Goal: Task Accomplishment & Management: Use online tool/utility

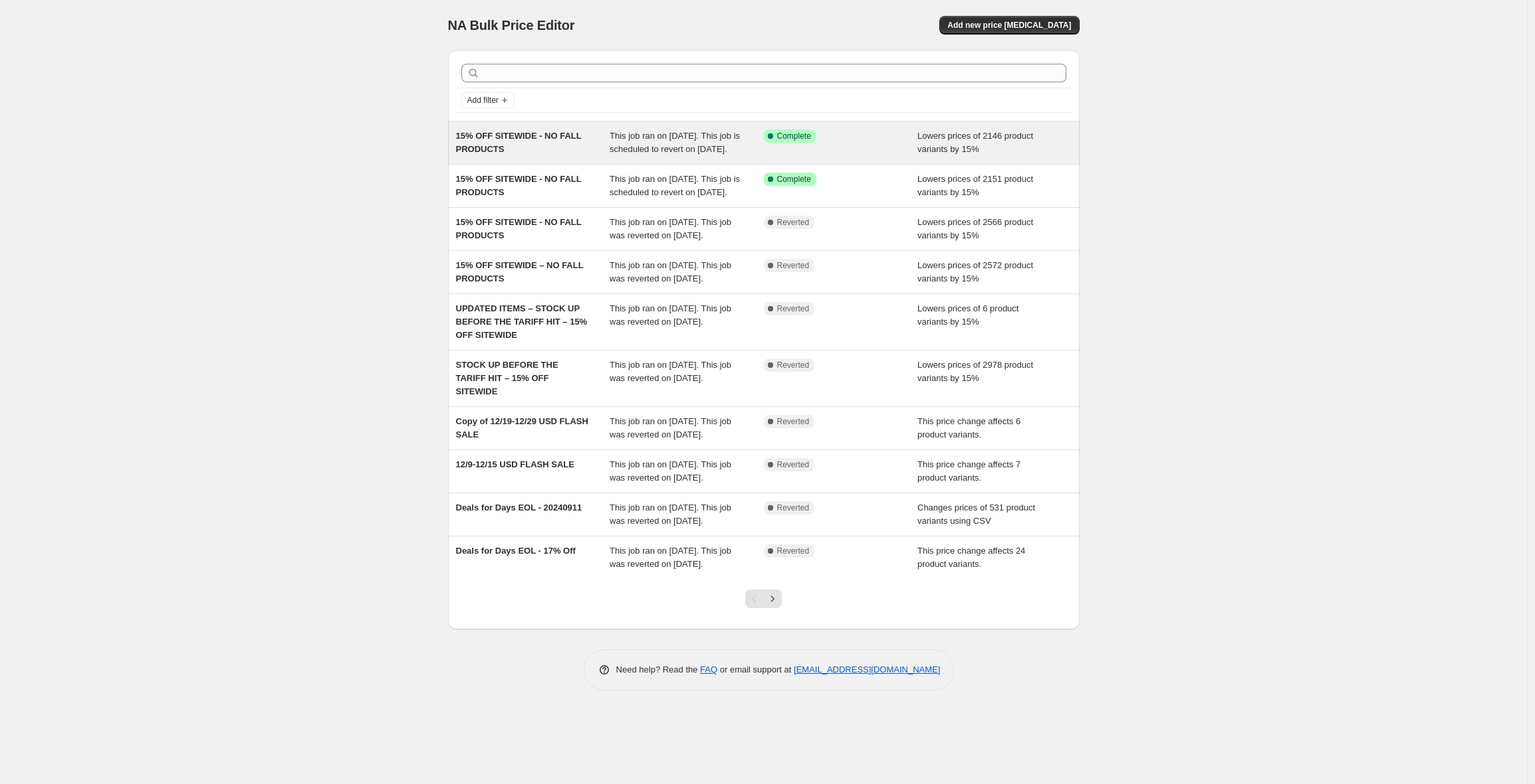
click at [550, 137] on span "15% OFF SITEWIDE - NO FALL PRODUCTS" at bounding box center [519, 142] width 126 height 23
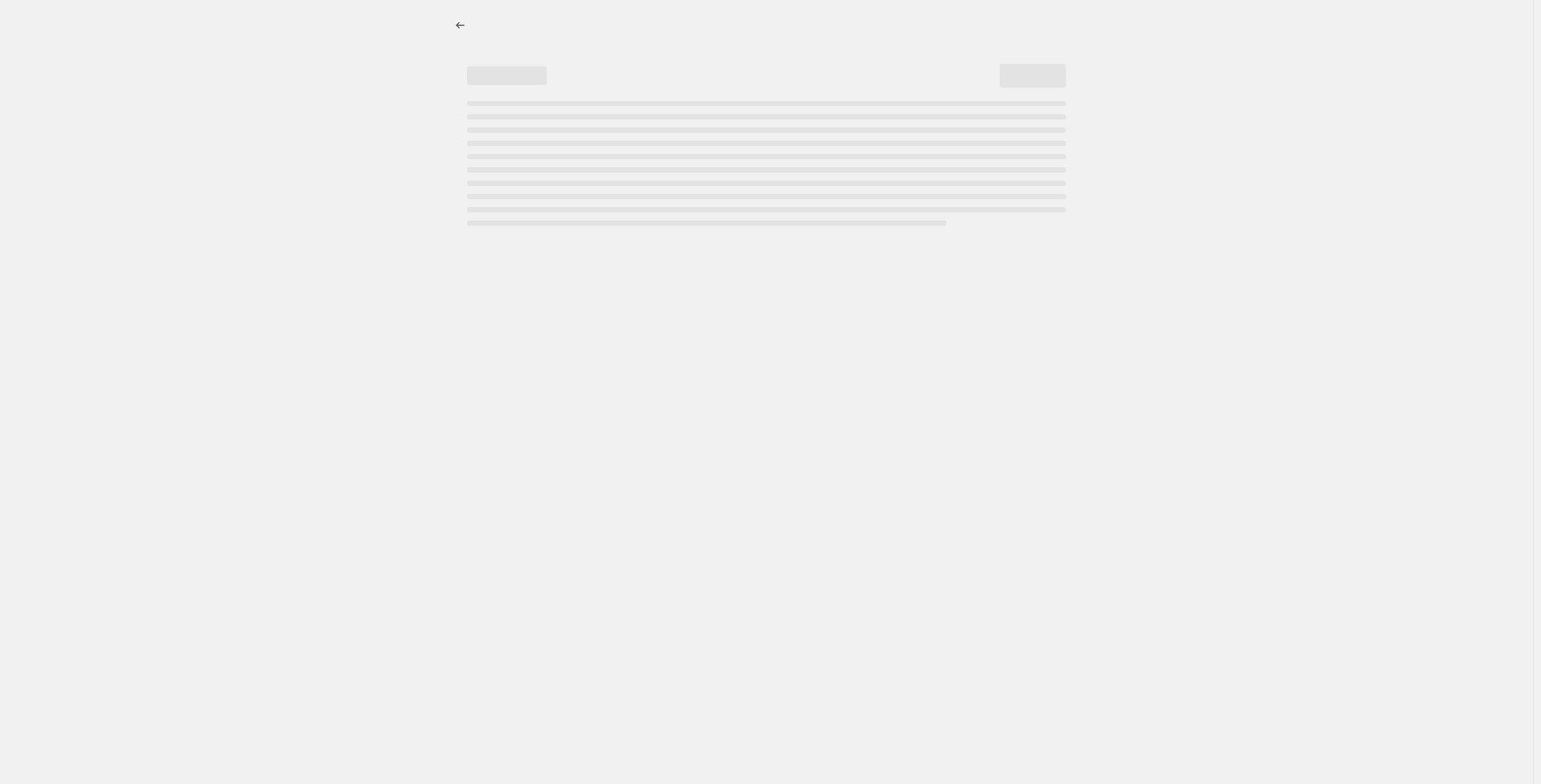
select select "percentage"
select select "no_change"
select select "product_status"
select select "tag"
select select "not_equal"
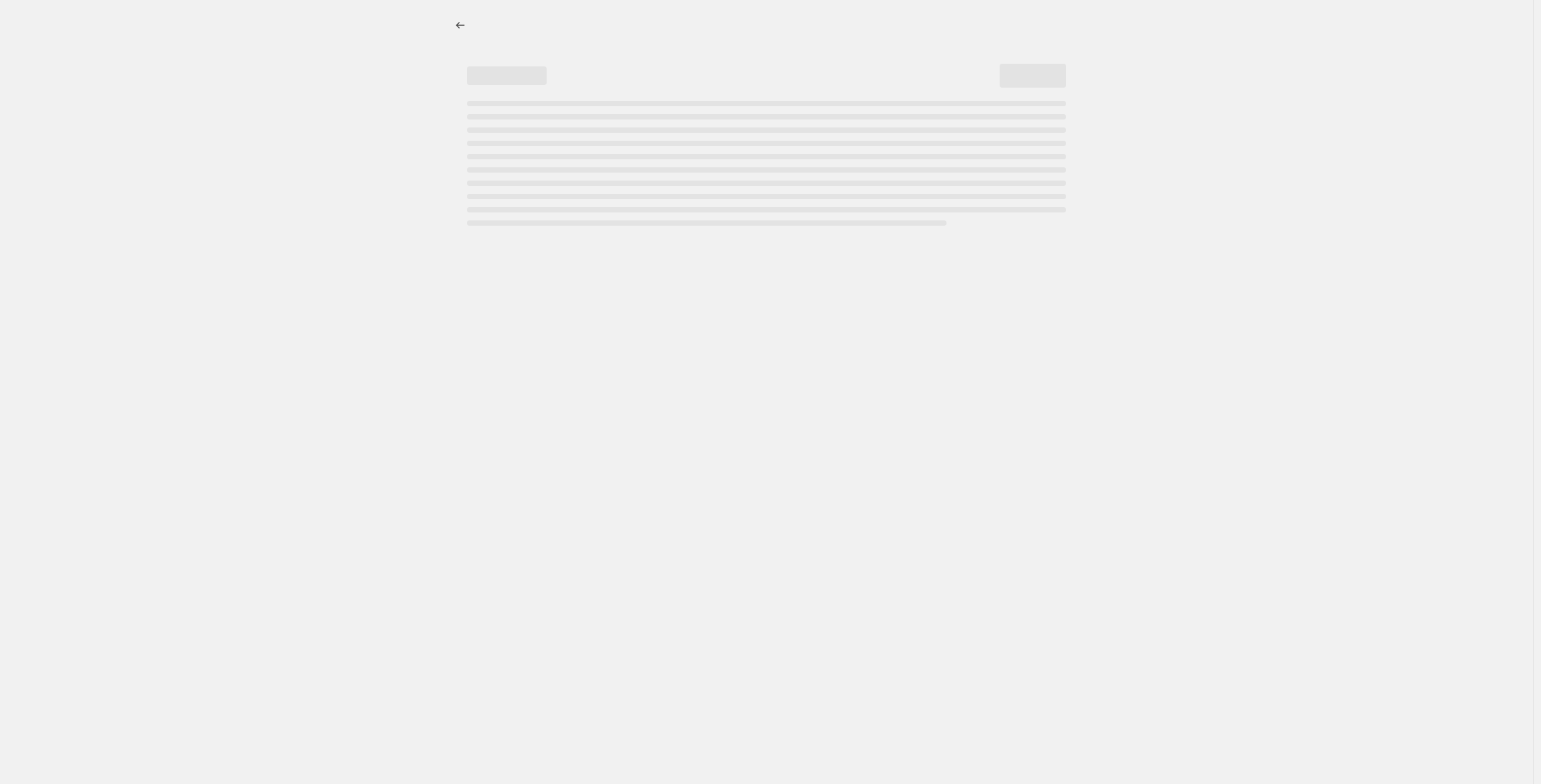
select select "tag"
select select "not_equal"
select select "tag"
select select "not_equal"
select select "tag"
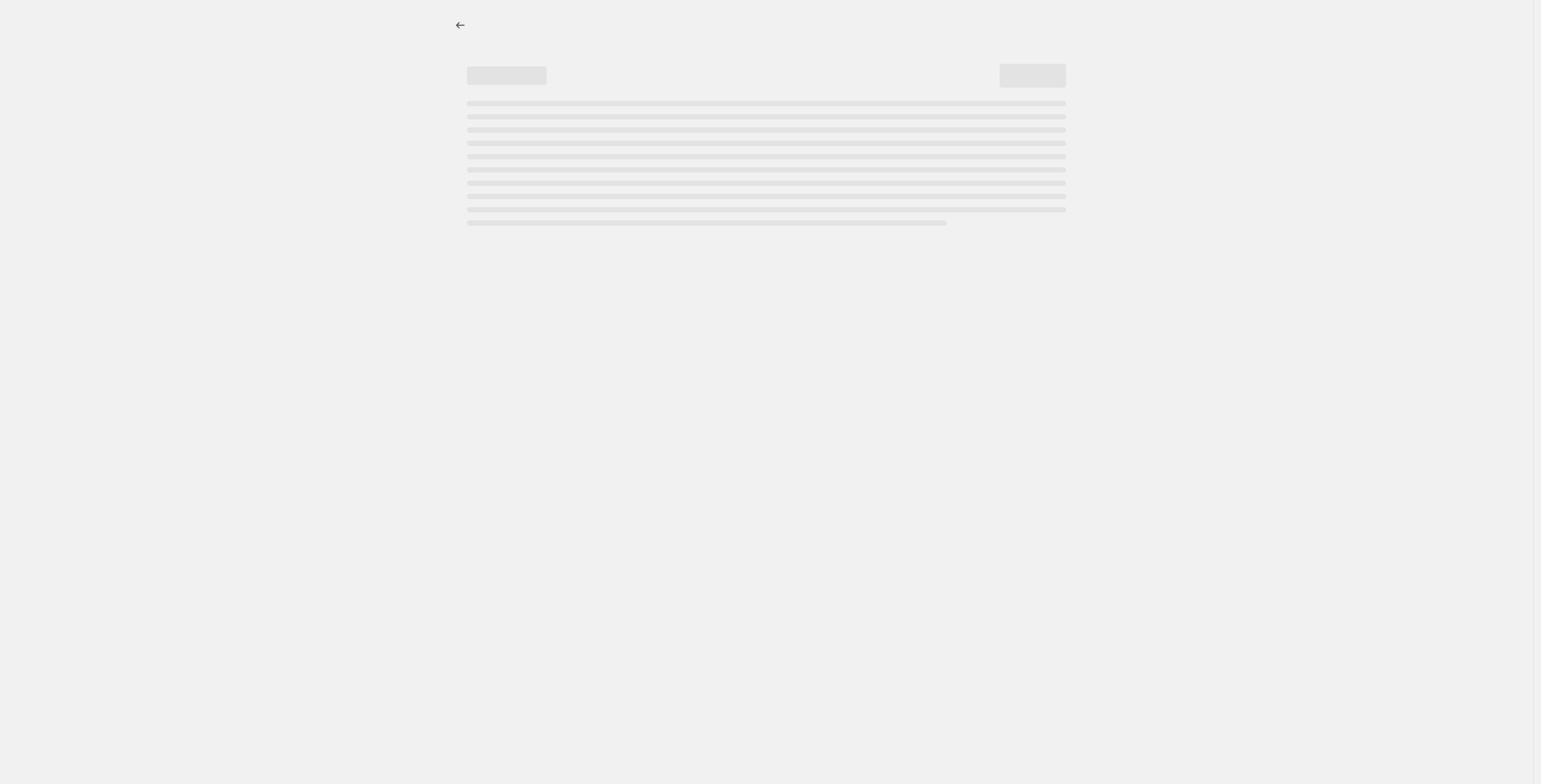
select select "not_equal"
select select "tag"
select select "not_equal"
select select "tag"
select select "not_equal"
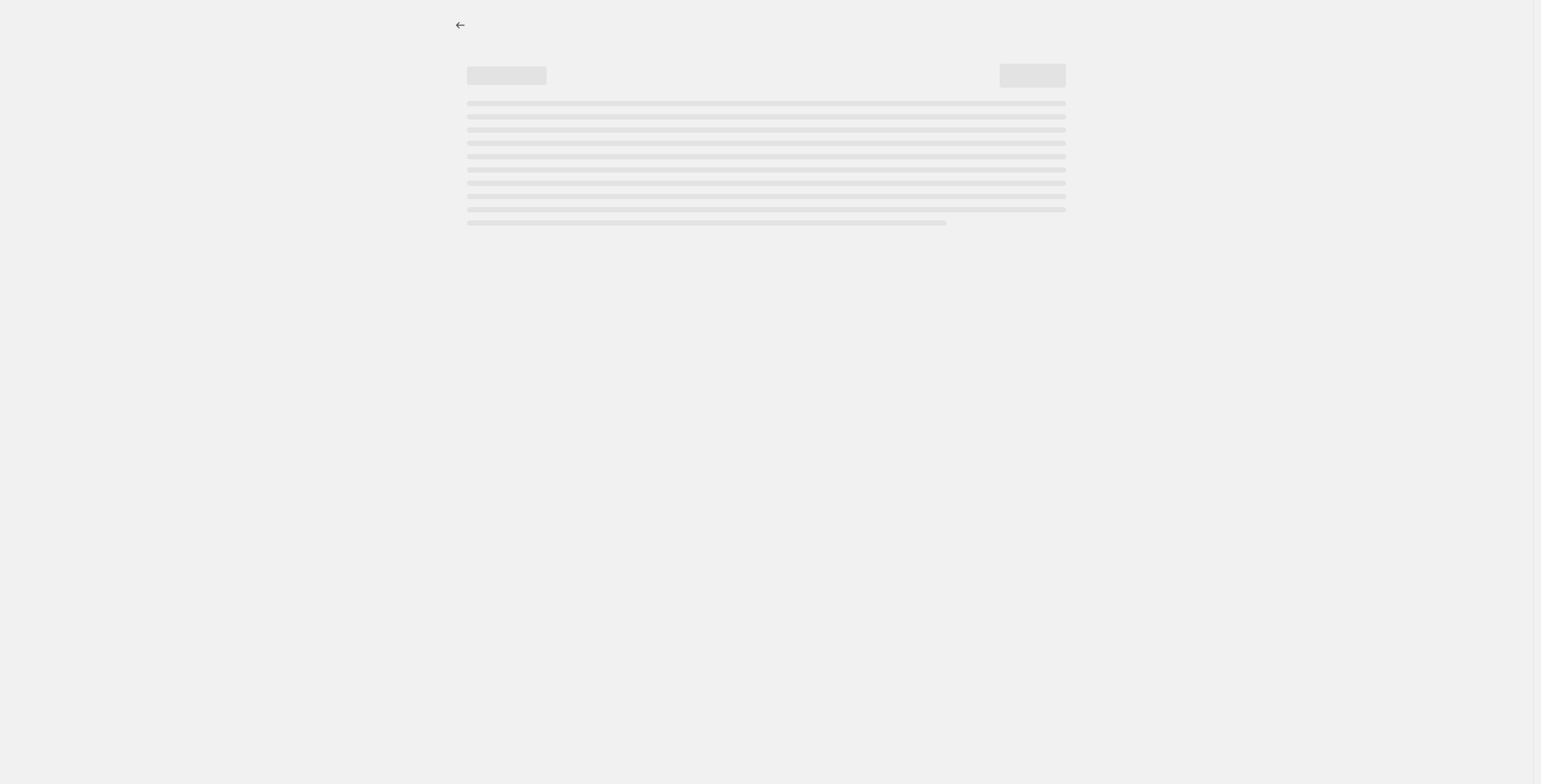
select select "tag"
select select "not_equal"
select select "tag"
select select "not_equal"
select select "tag"
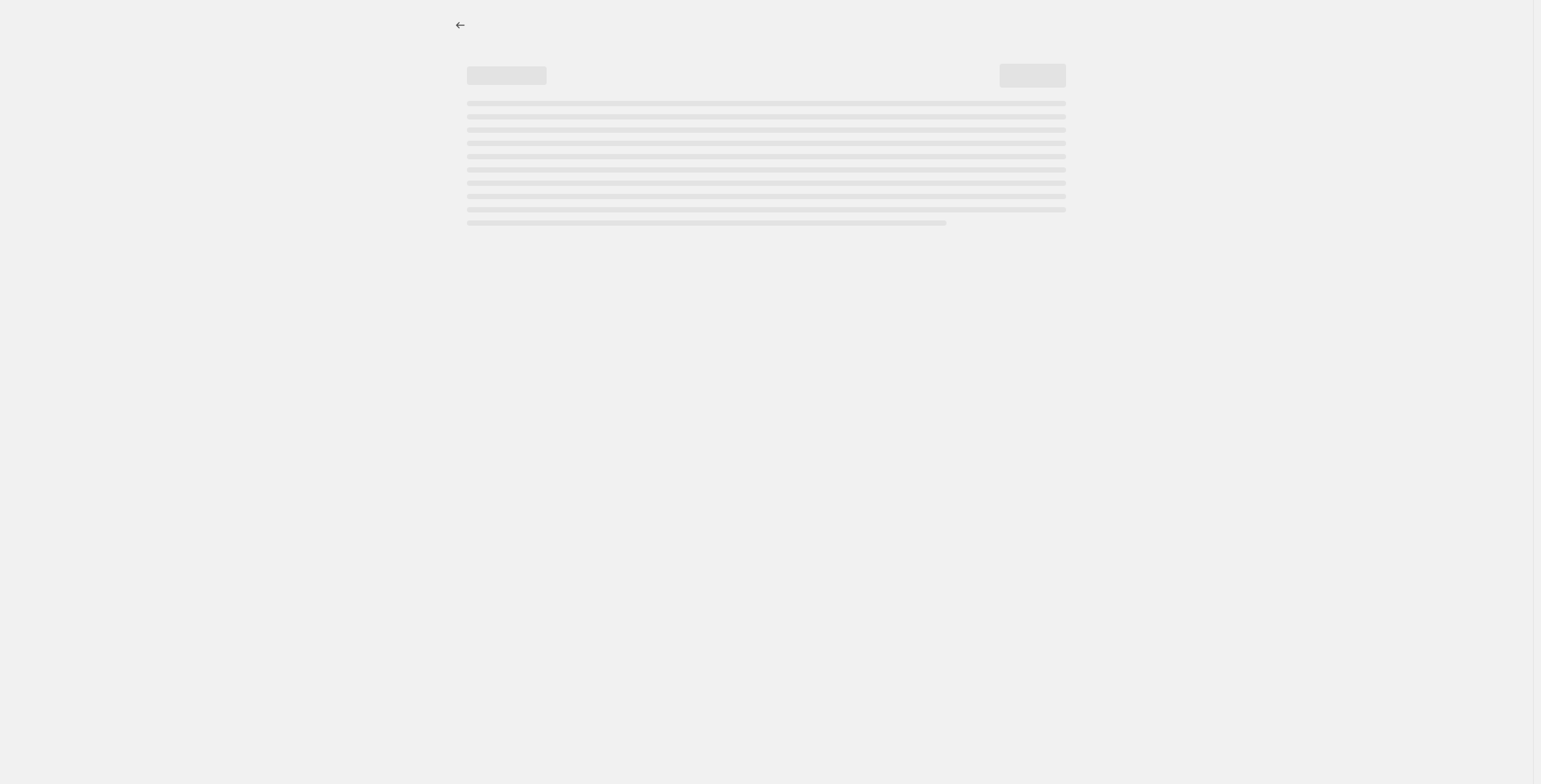
select select "not_equal"
select select "tag"
select select "not_equal"
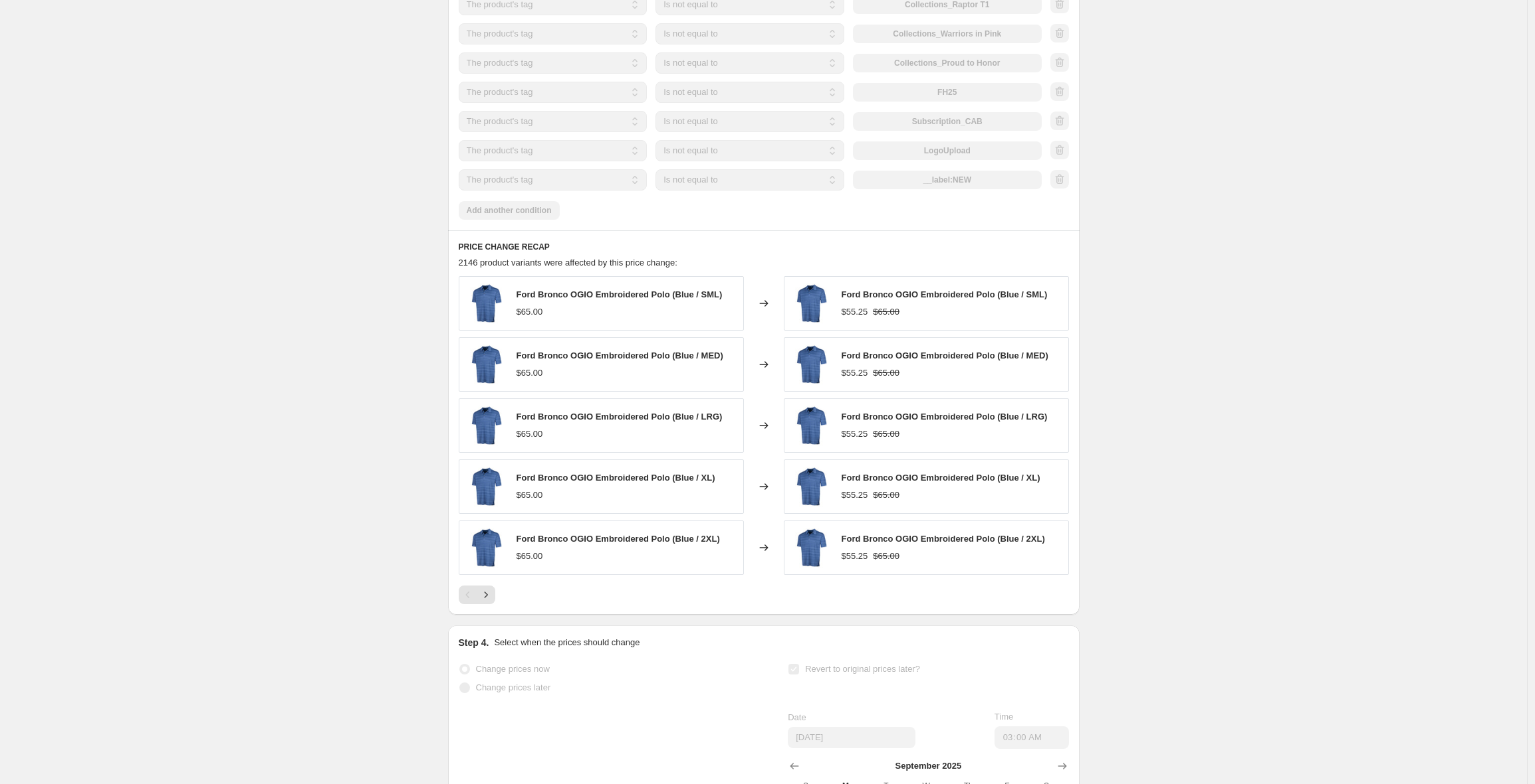
scroll to position [1328, 0]
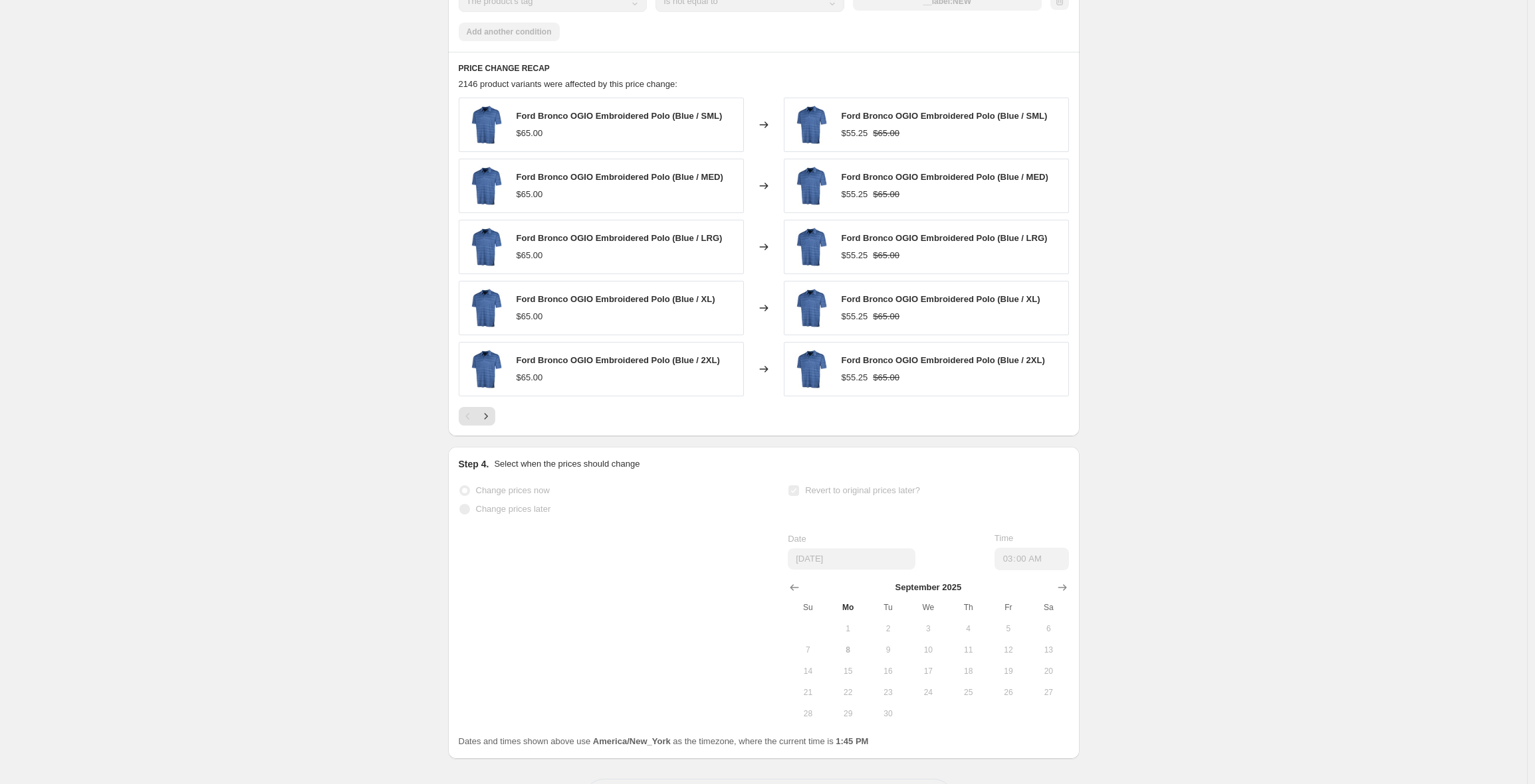
drag, startPoint x: 367, startPoint y: 262, endPoint x: 332, endPoint y: 273, distance: 36.7
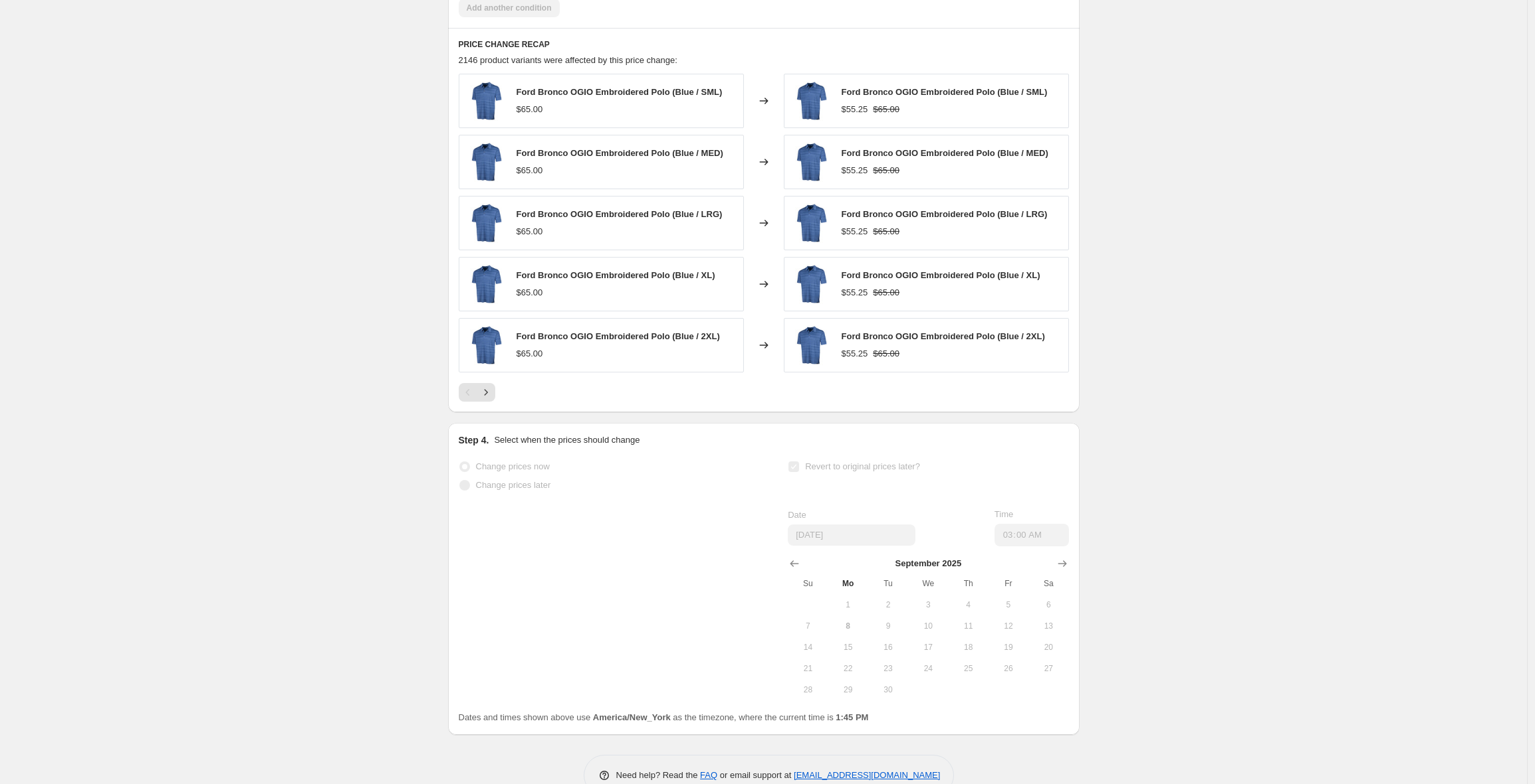
scroll to position [1397, 0]
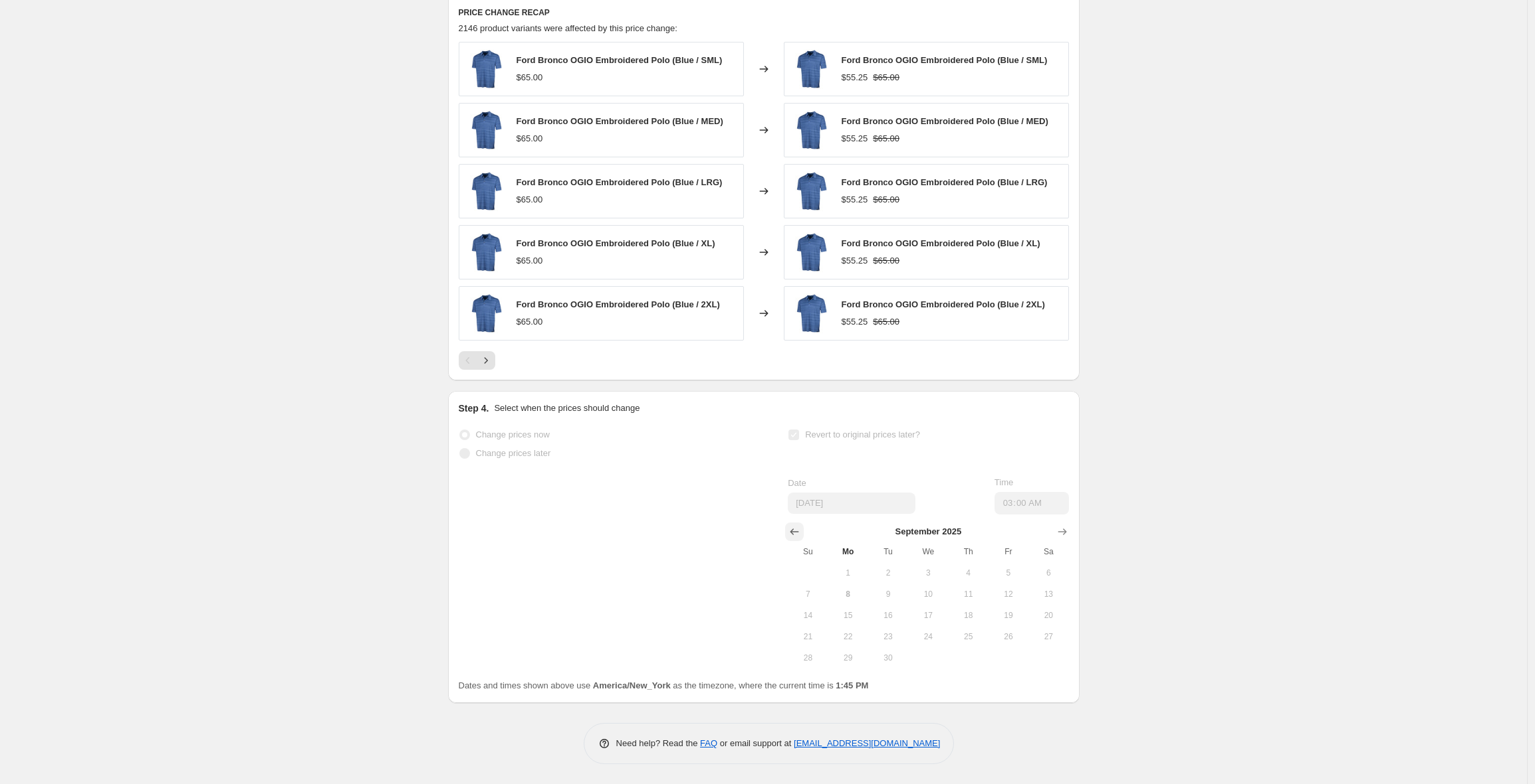
click at [798, 532] on icon "Show previous month, August 2025" at bounding box center [794, 532] width 14 height 14
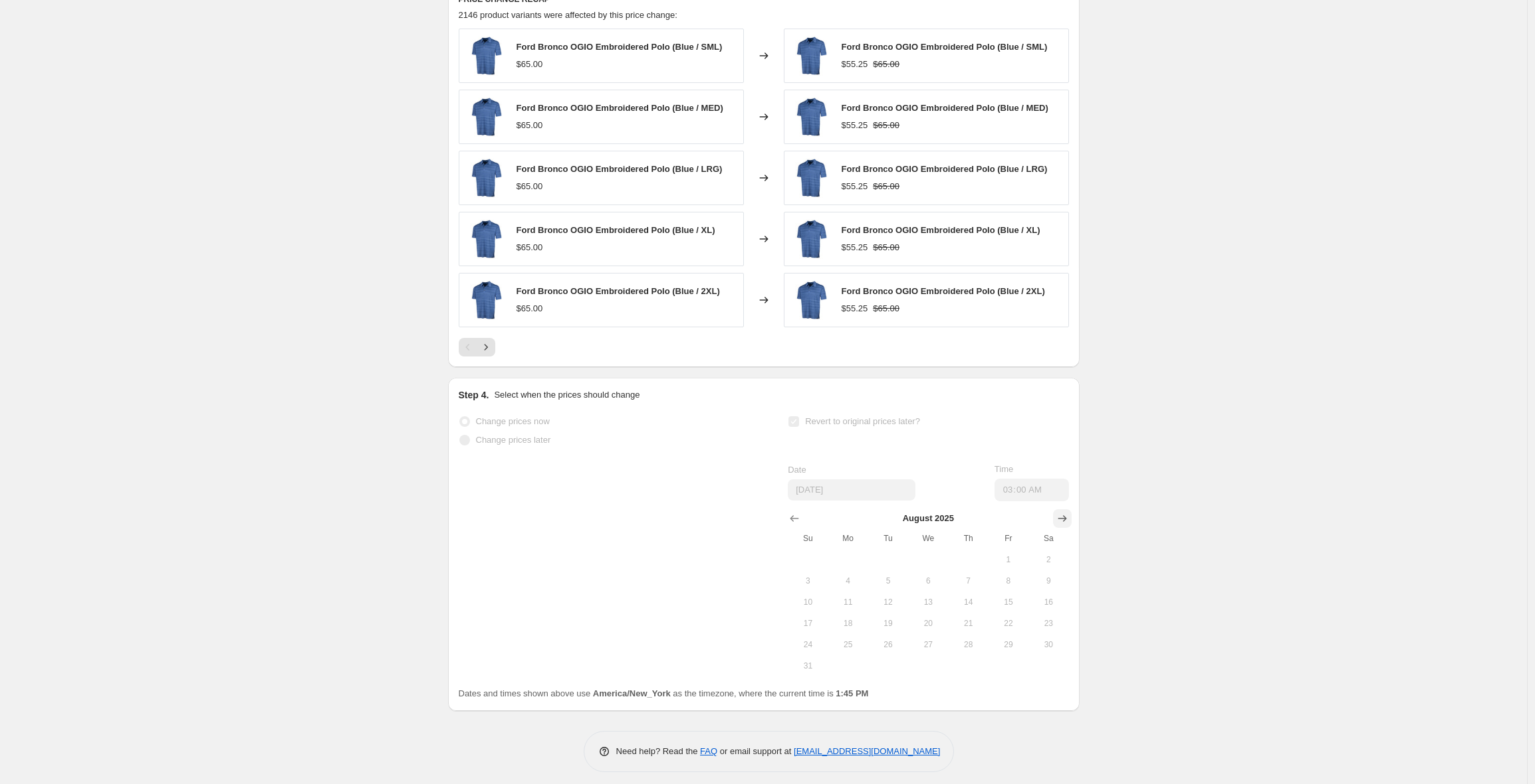
click at [1058, 528] on button "Show next month, September 2025" at bounding box center [1061, 518] width 18 height 18
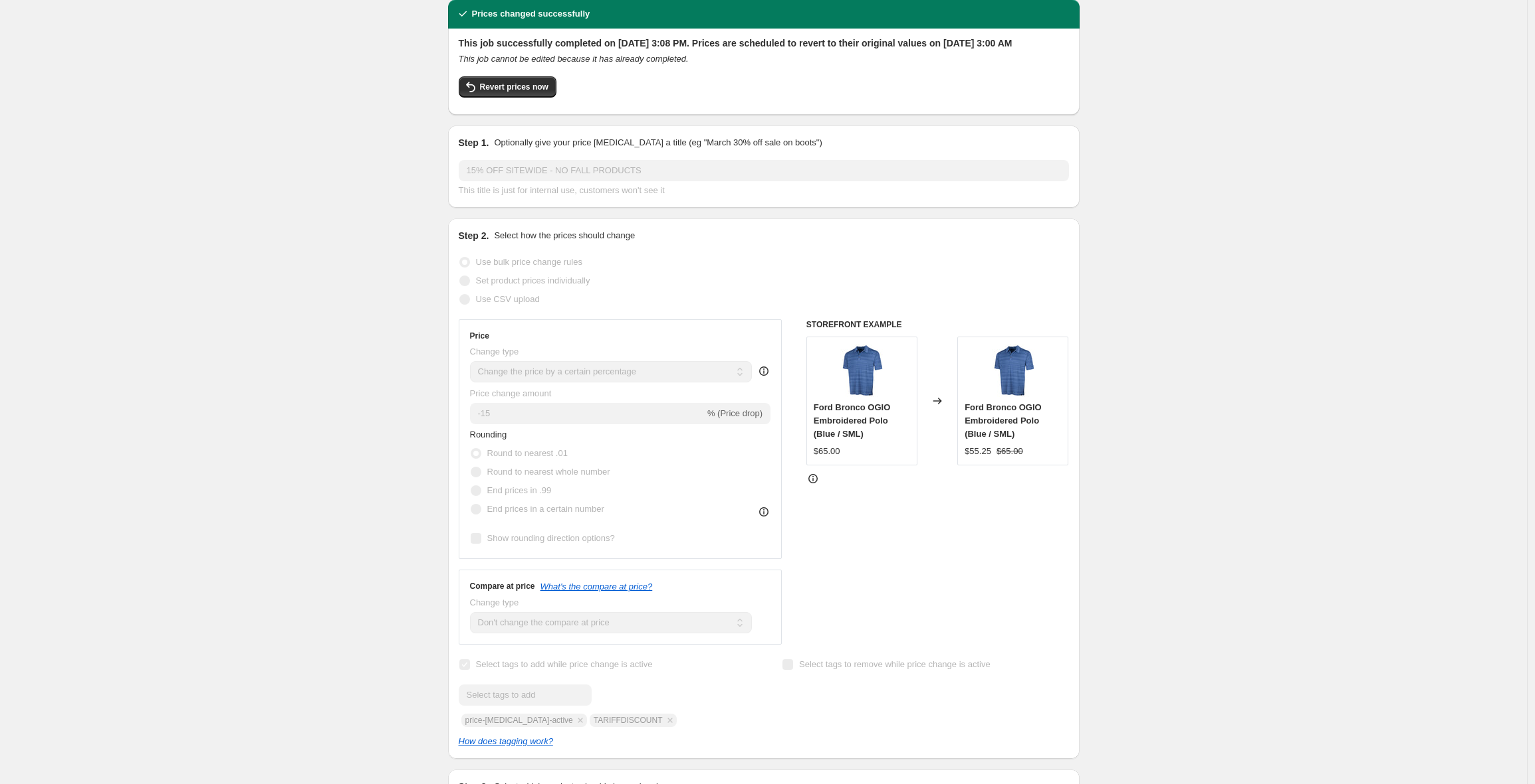
scroll to position [0, 0]
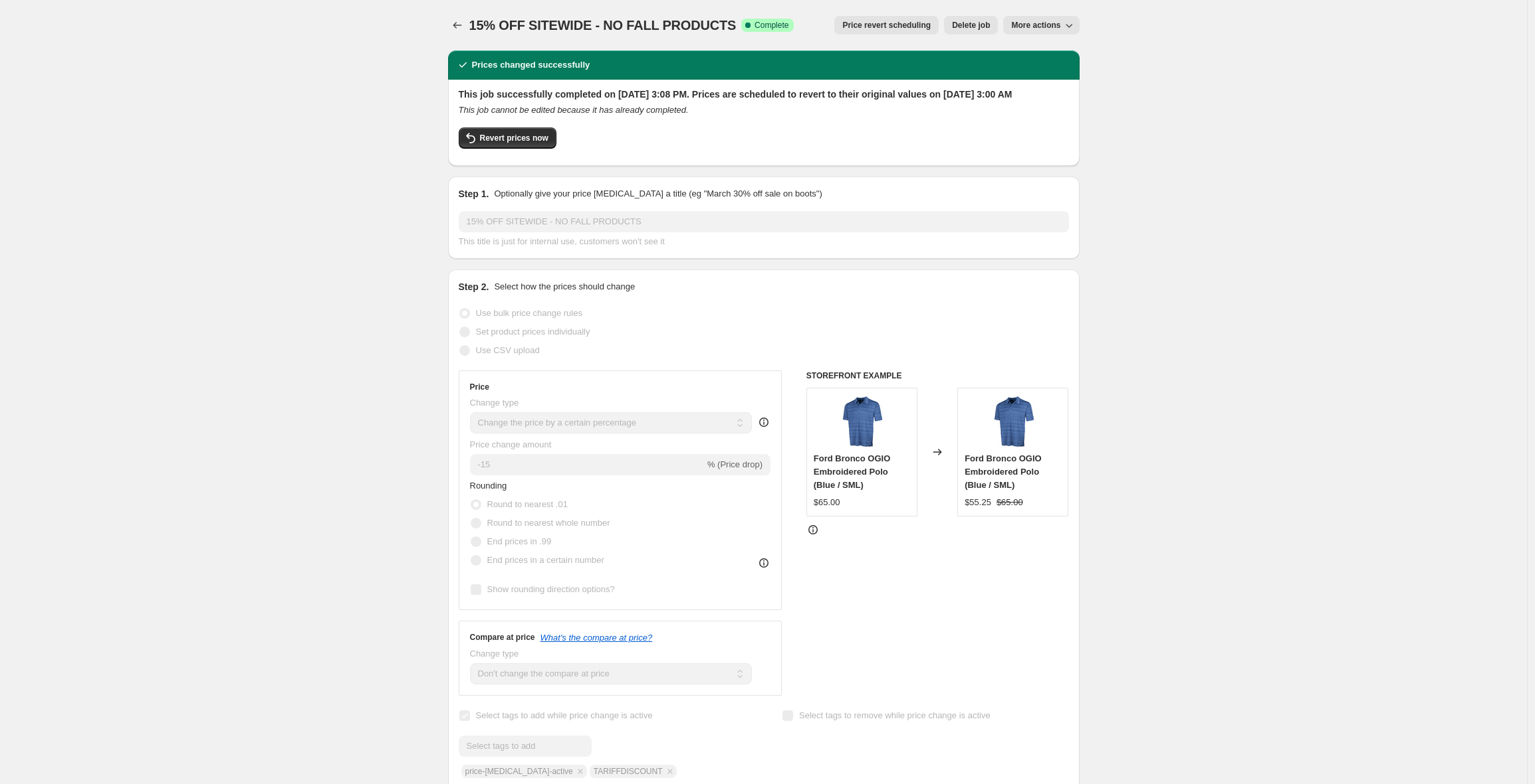
click at [495, 143] on span "Revert prices now" at bounding box center [513, 137] width 69 height 11
checkbox input "false"
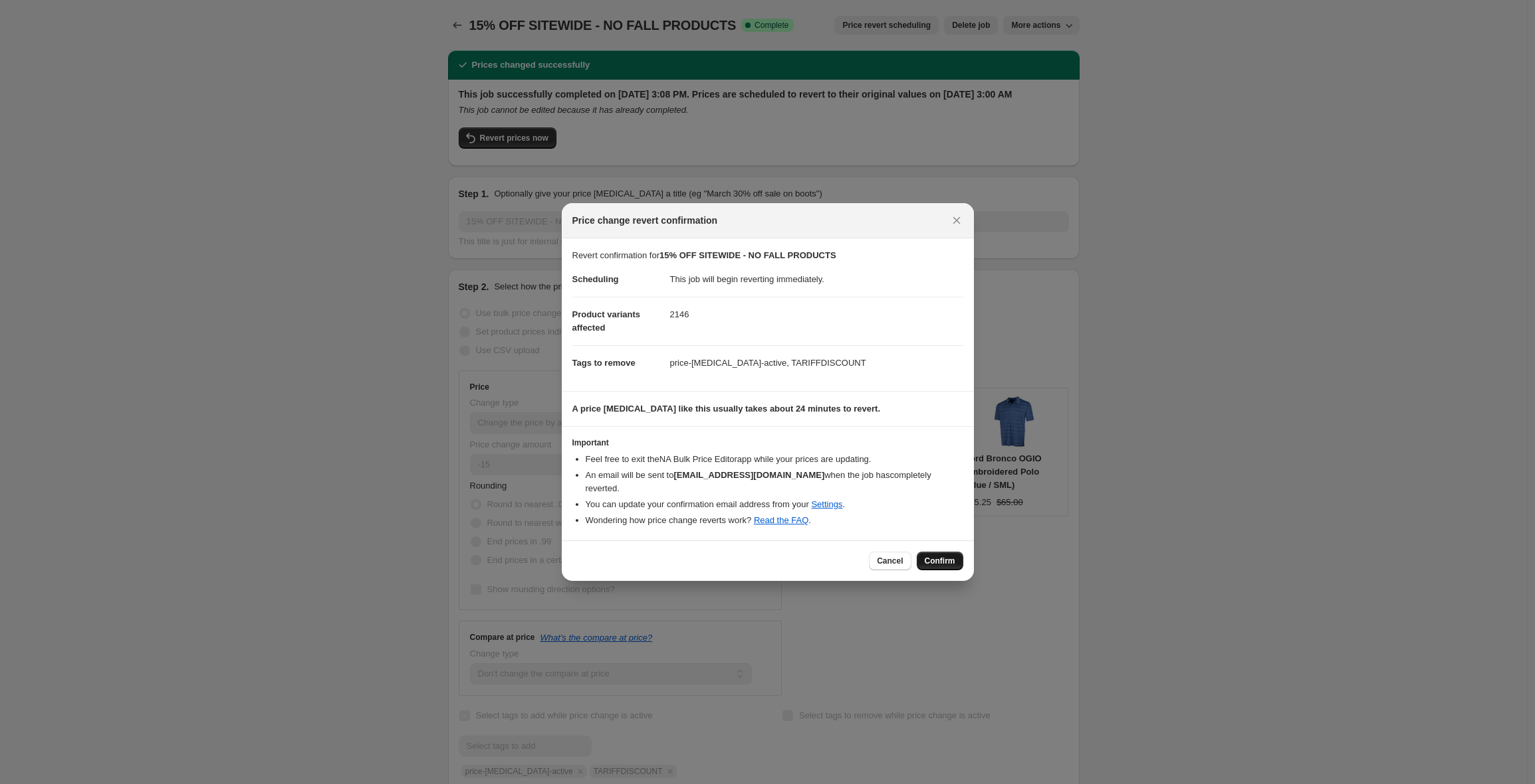
click at [937, 556] on span "Confirm" at bounding box center [940, 560] width 31 height 11
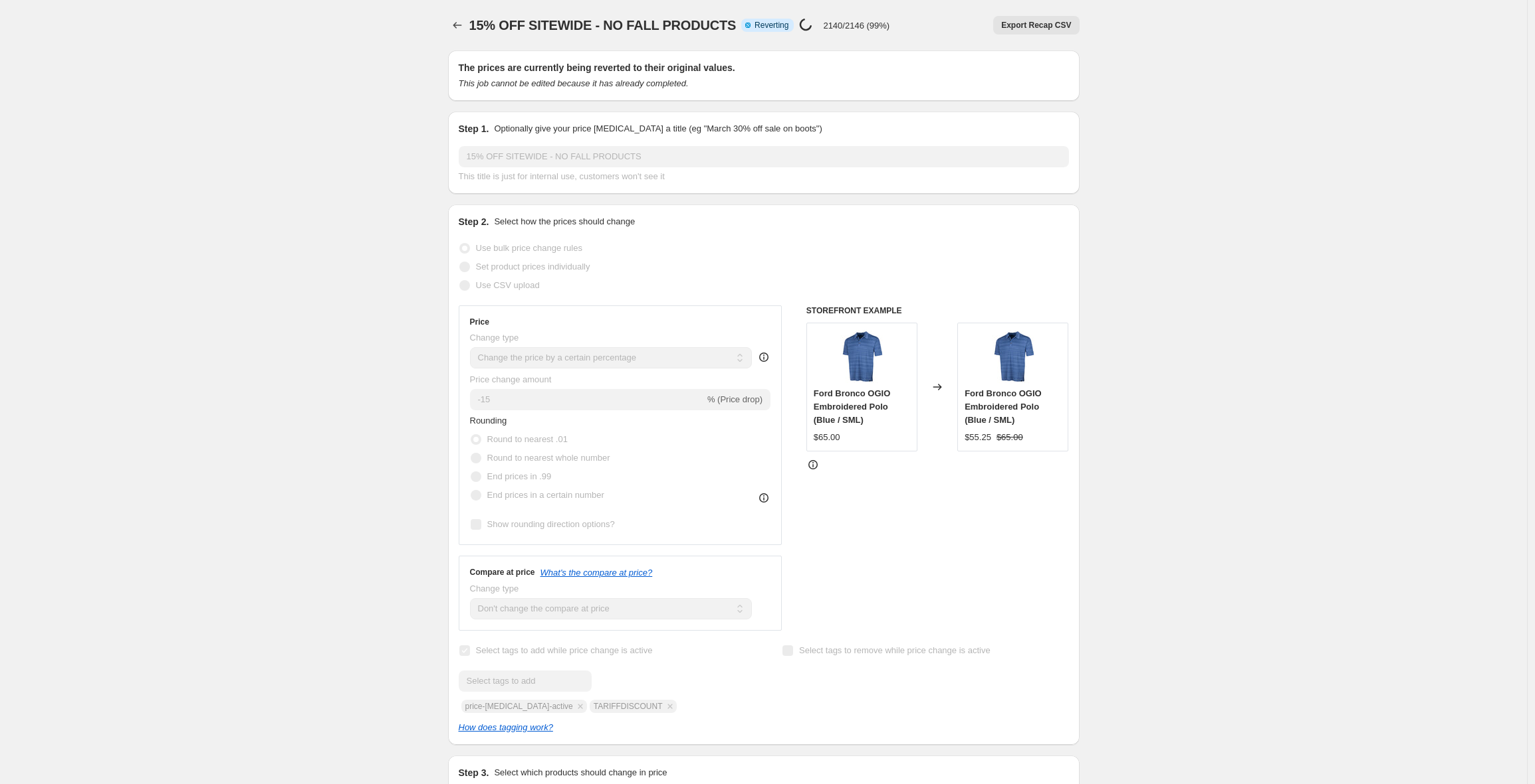
select select "percentage"
select select "no_change"
select select "product_status"
select select "tag"
select select "not_equal"
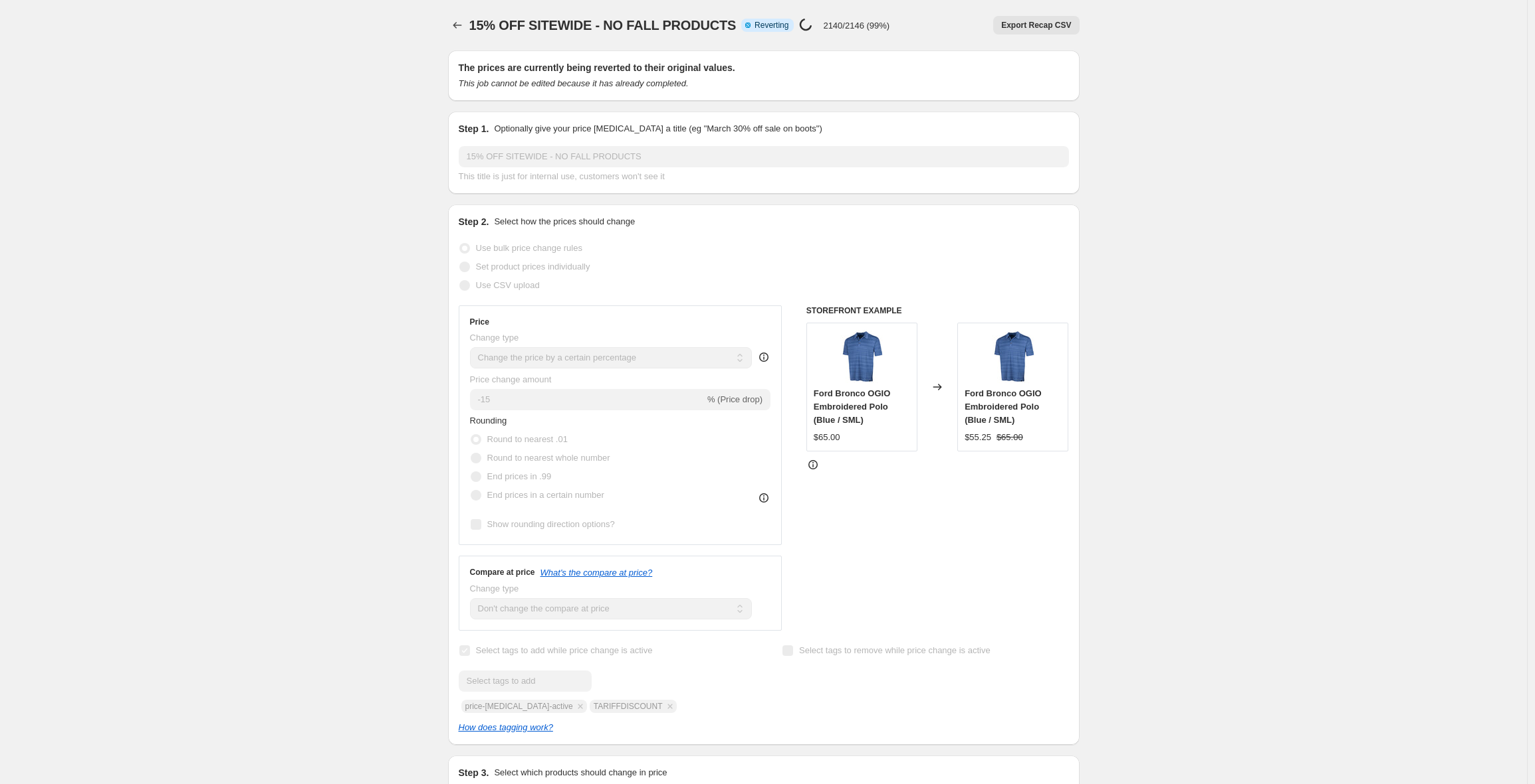
select select "tag"
select select "not_equal"
select select "tag"
select select "not_equal"
select select "tag"
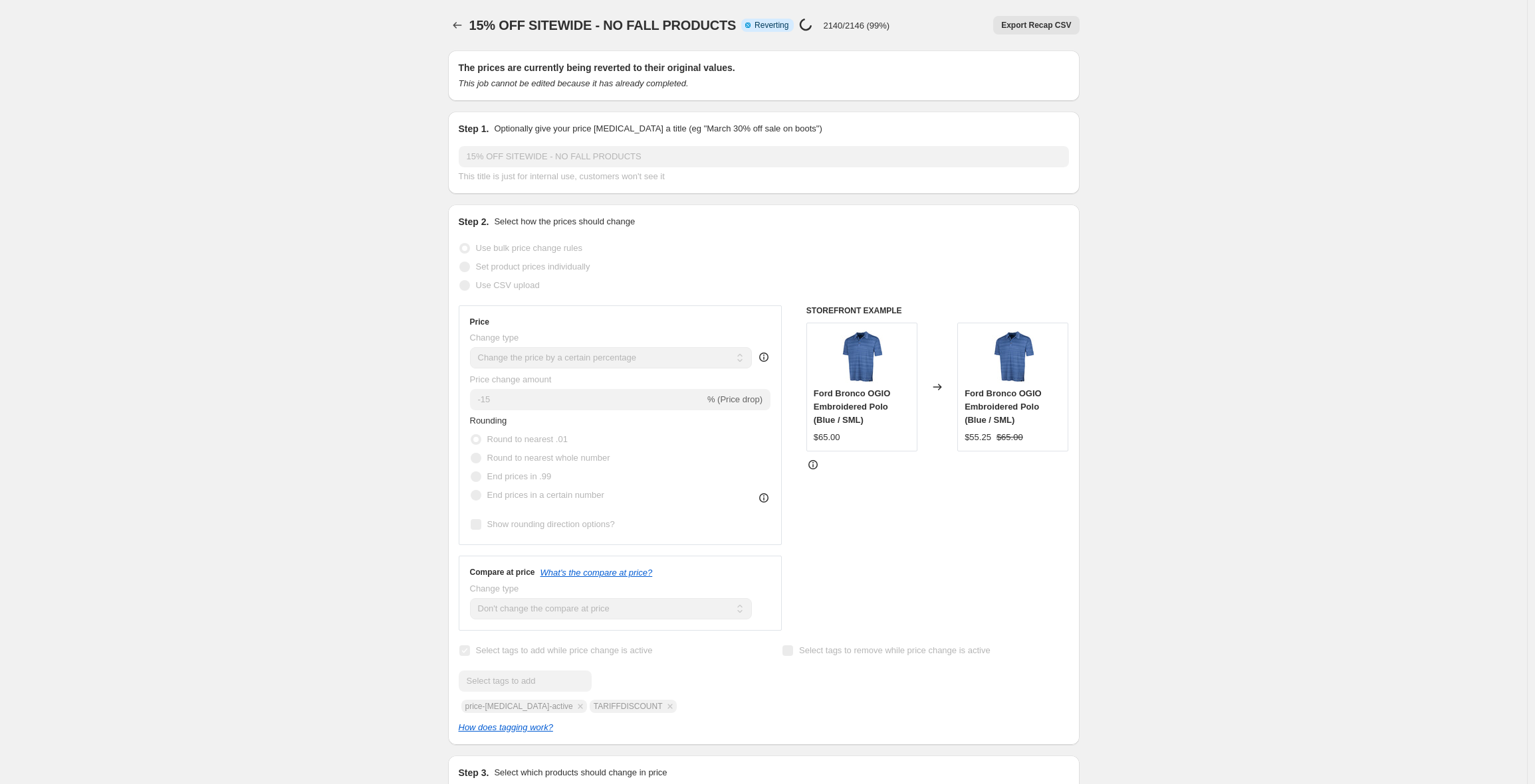
select select "not_equal"
select select "tag"
select select "not_equal"
select select "tag"
select select "not_equal"
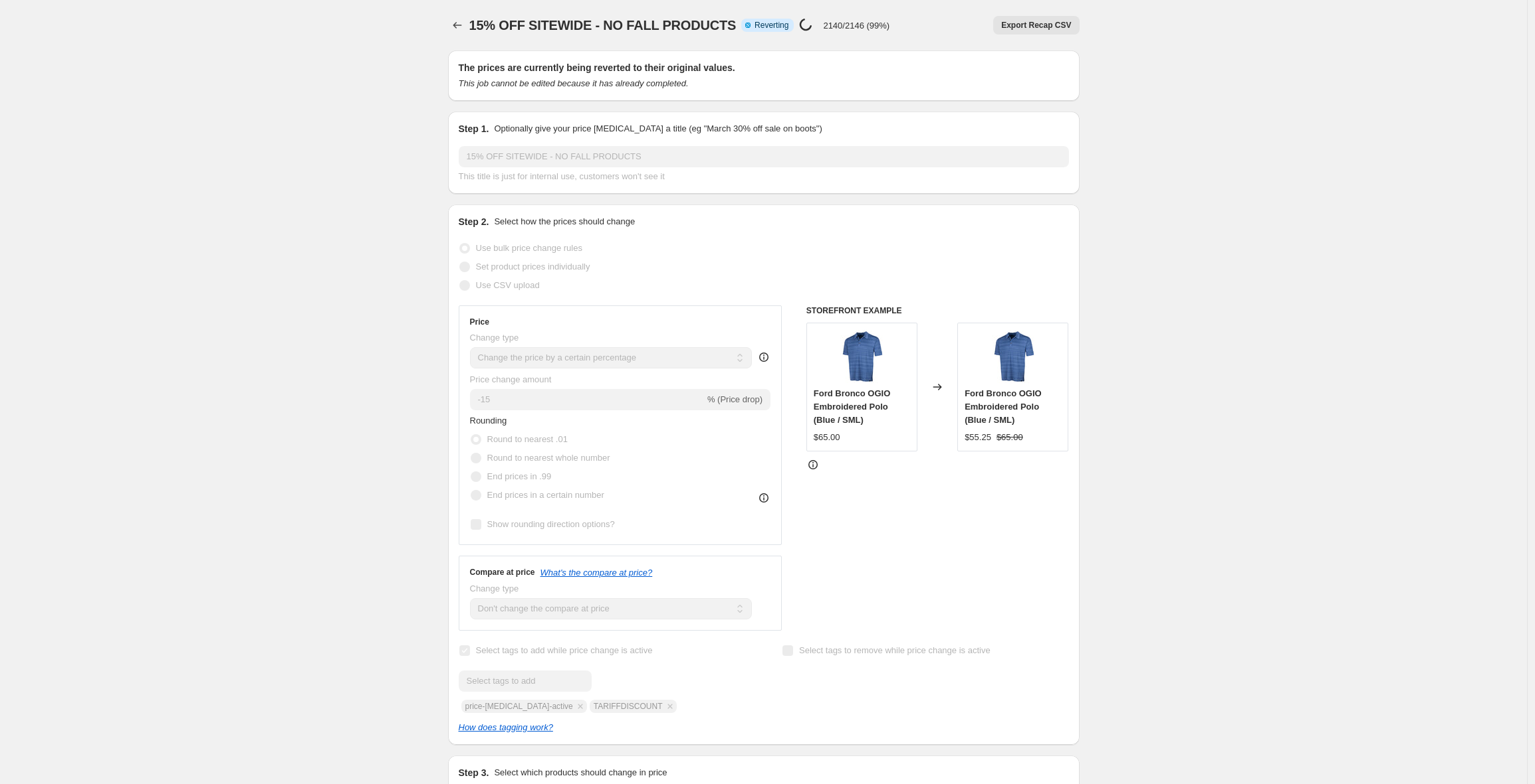
select select "tag"
select select "not_equal"
select select "tag"
select select "not_equal"
select select "tag"
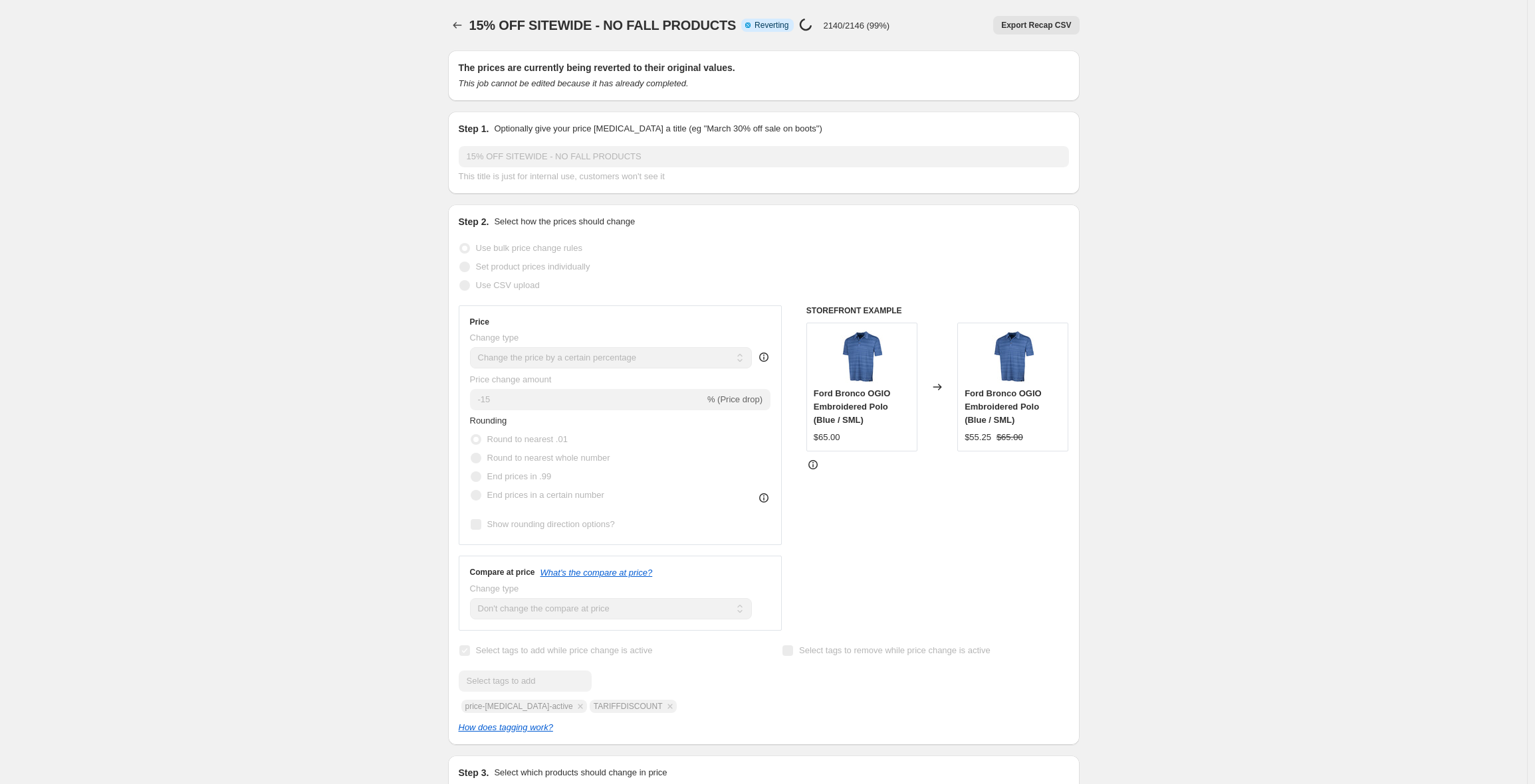
select select "not_equal"
select select "tag"
select select "not_equal"
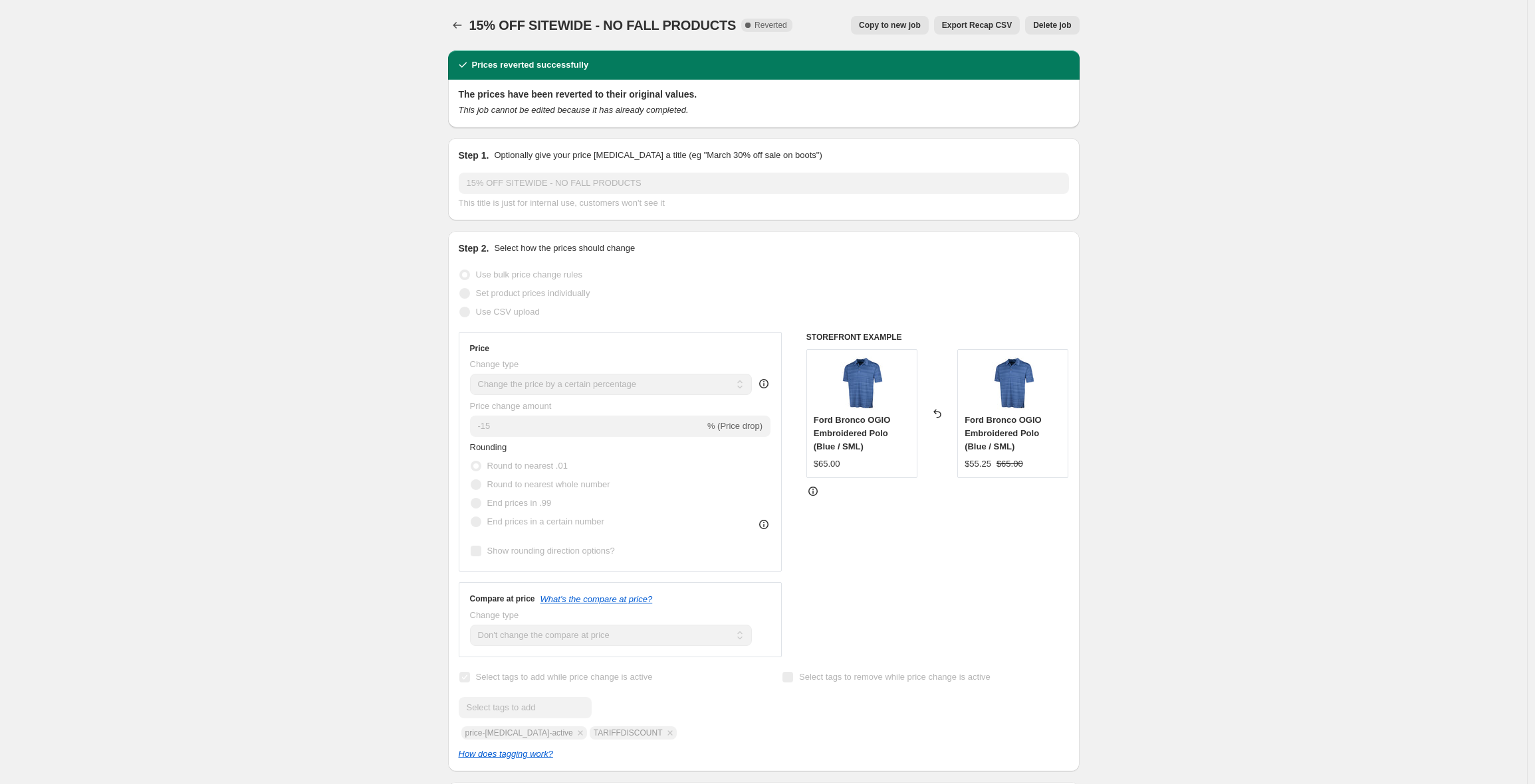
click at [891, 30] on span "Copy to new job" at bounding box center [890, 25] width 62 height 11
select select "percentage"
select select "no_change"
select select "product_status"
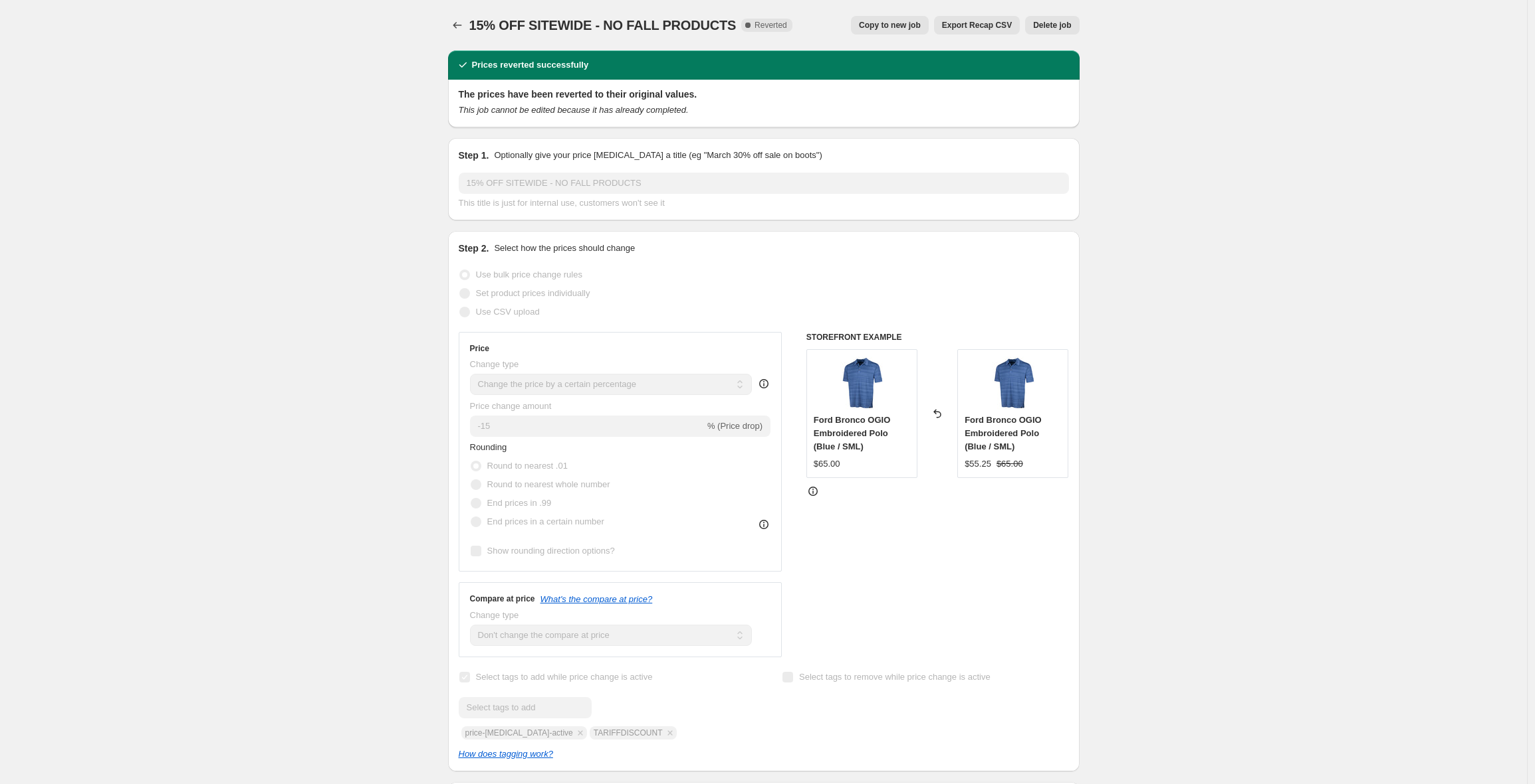
select select "tag"
select select "not_equal"
select select "tag"
select select "not_equal"
select select "tag"
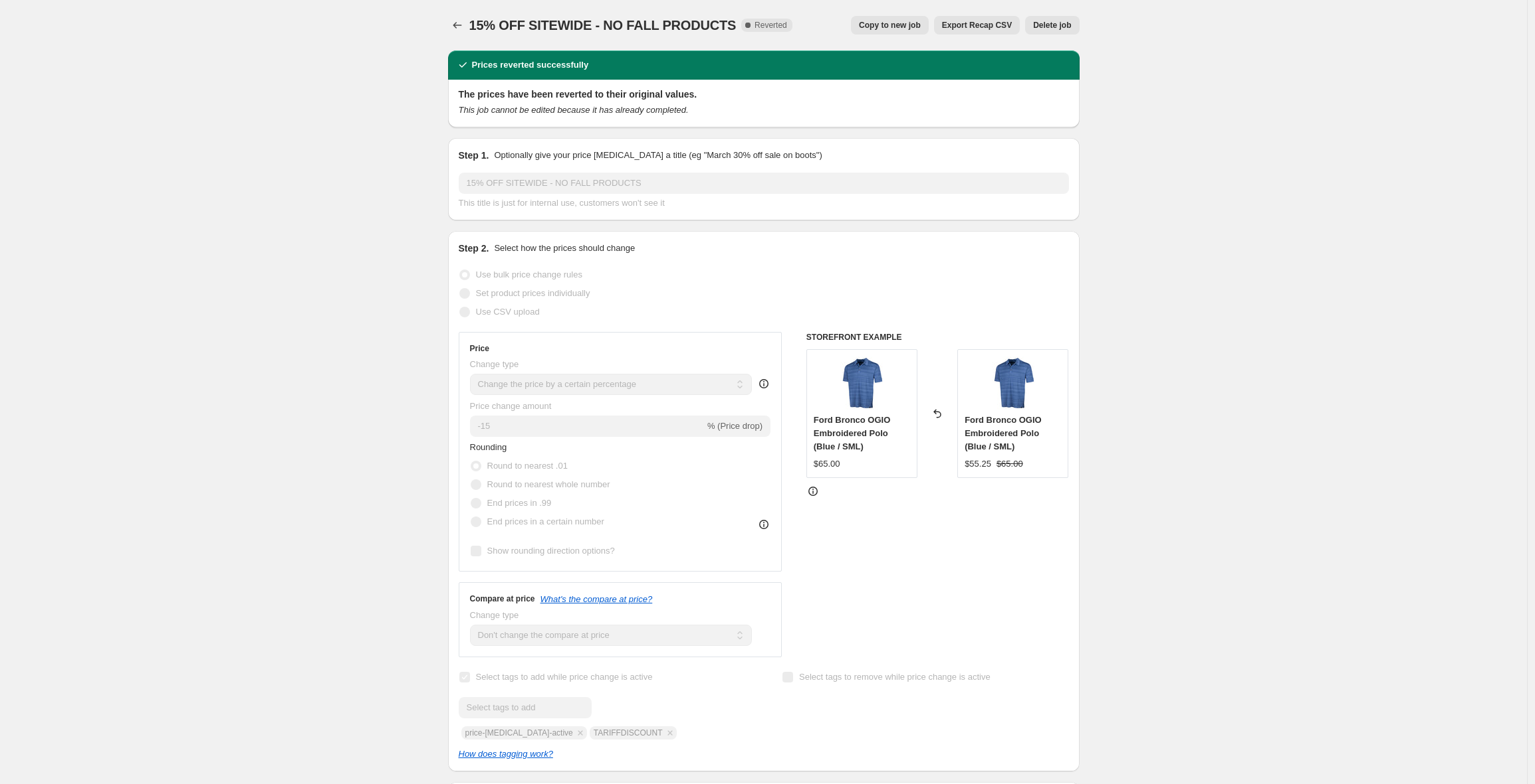
select select "not_equal"
select select "tag"
select select "not_equal"
select select "tag"
select select "not_equal"
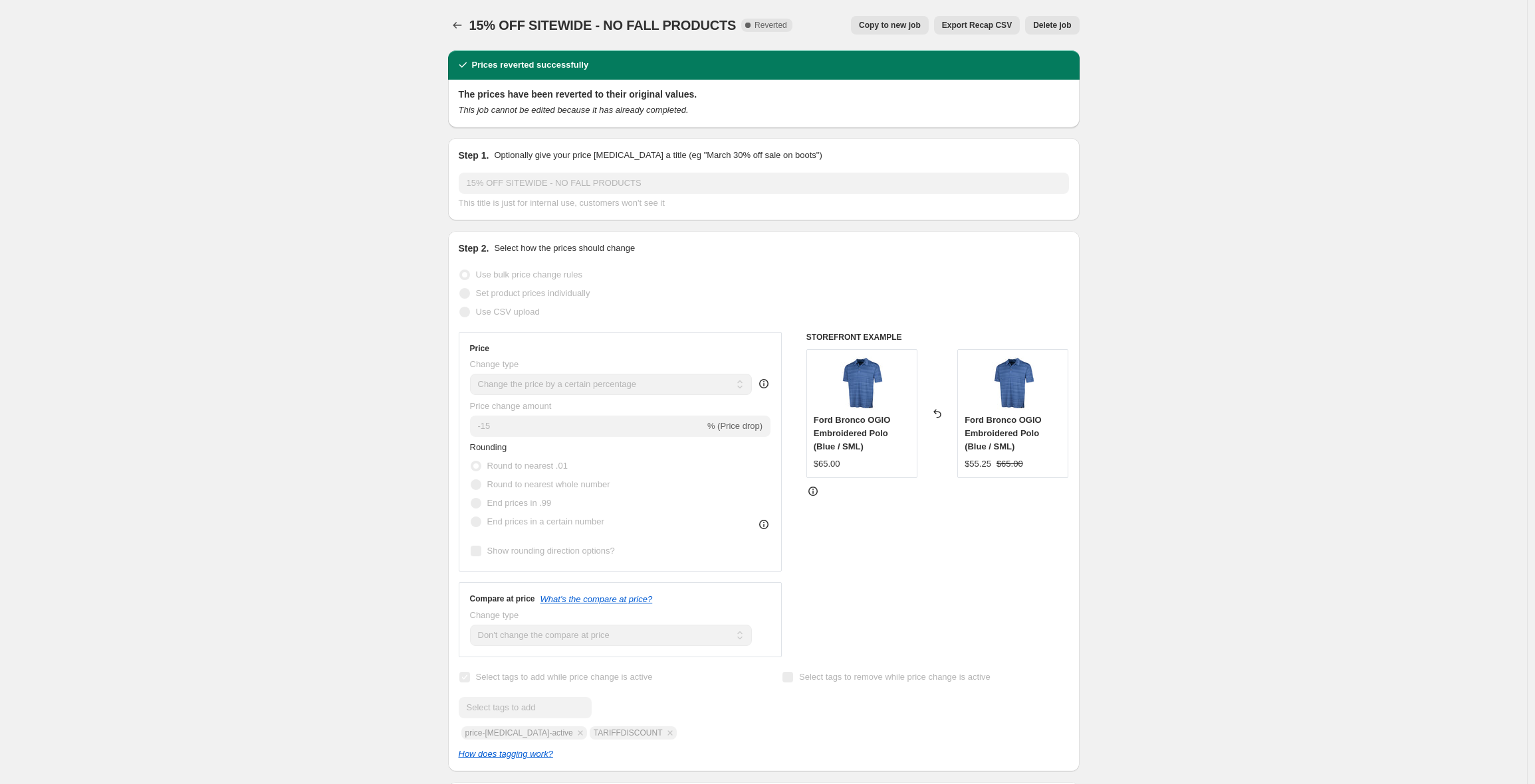
select select "tag"
select select "not_equal"
select select "tag"
select select "not_equal"
select select "tag"
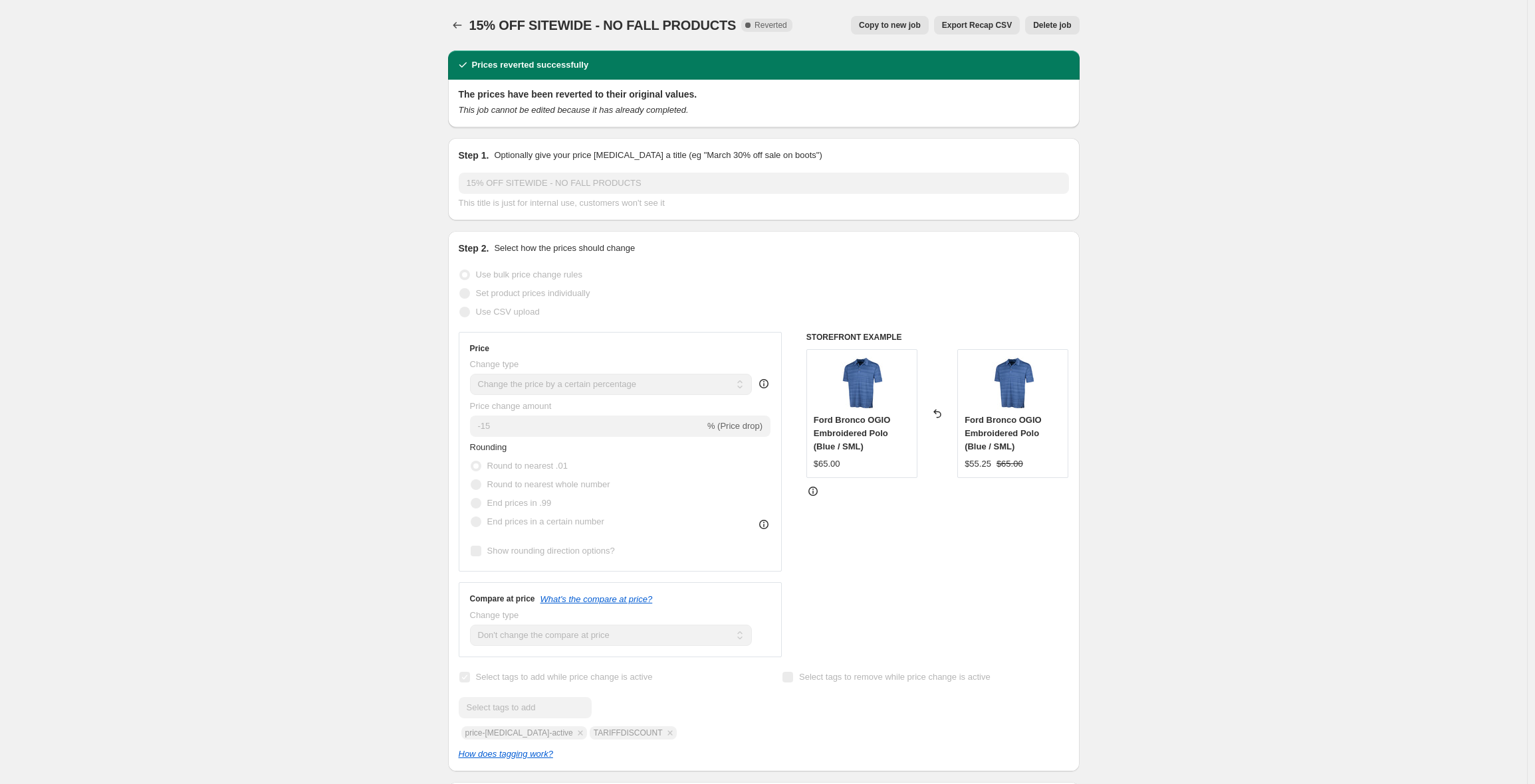
select select "not_equal"
select select "tag"
select select "not_equal"
select select "tag"
select select "not_equal"
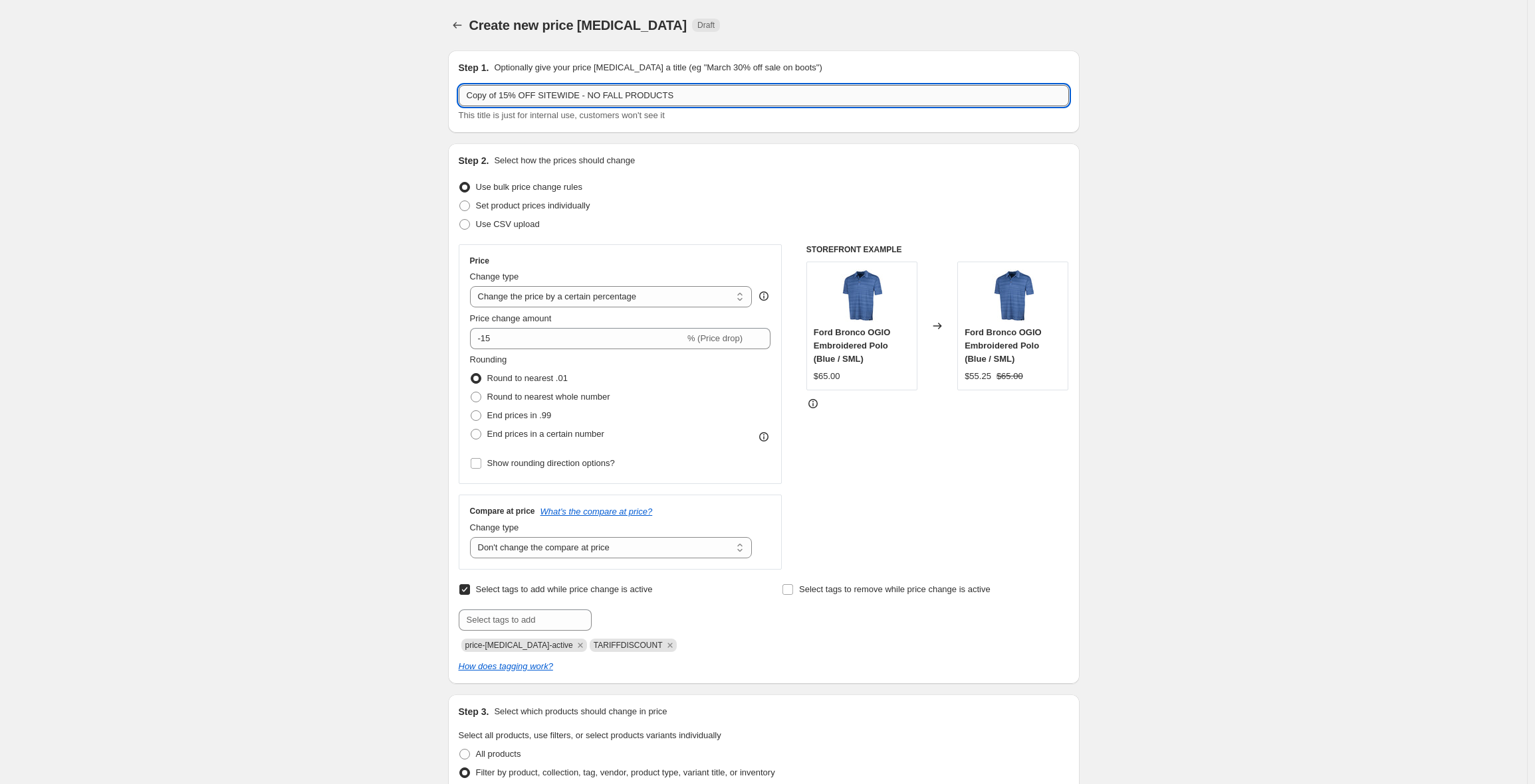
click at [490, 98] on input "Copy of 15% OFF SITEWIDE - NO FALL PRODUCTS" at bounding box center [764, 96] width 610 height 21
drag, startPoint x: 506, startPoint y: 96, endPoint x: 424, endPoint y: 90, distance: 82.2
type input "20250908_15% OFF SITEWIDE - NO FALL PRODUCTS"
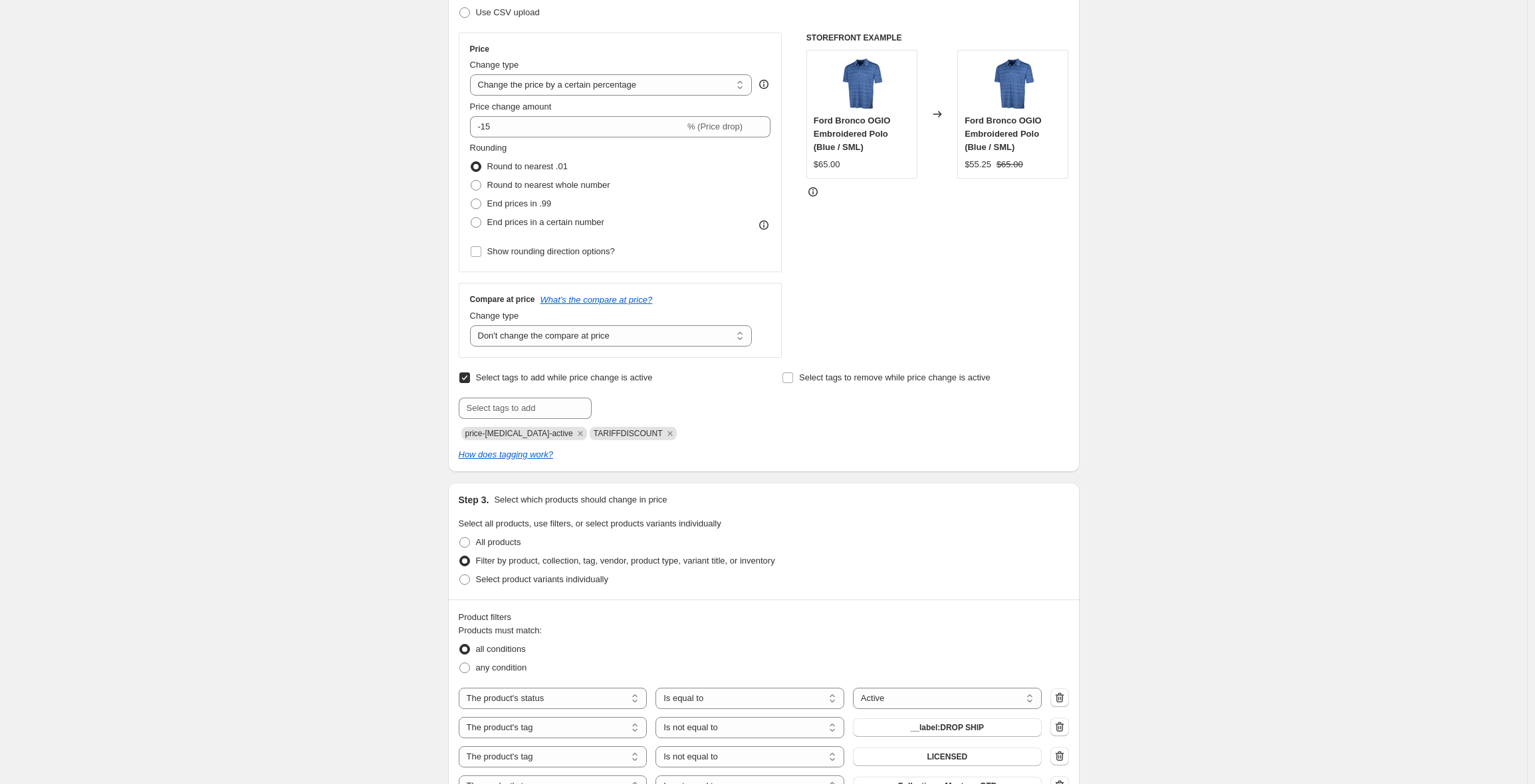
scroll to position [211, 0]
click at [507, 338] on select "Change the compare at price to the current price (sale) Change the compare at p…" at bounding box center [611, 338] width 283 height 21
select select "ep"
click at [474, 327] on select "Change the compare at price to the current price (sale) Change the compare at p…" at bounding box center [611, 338] width 283 height 21
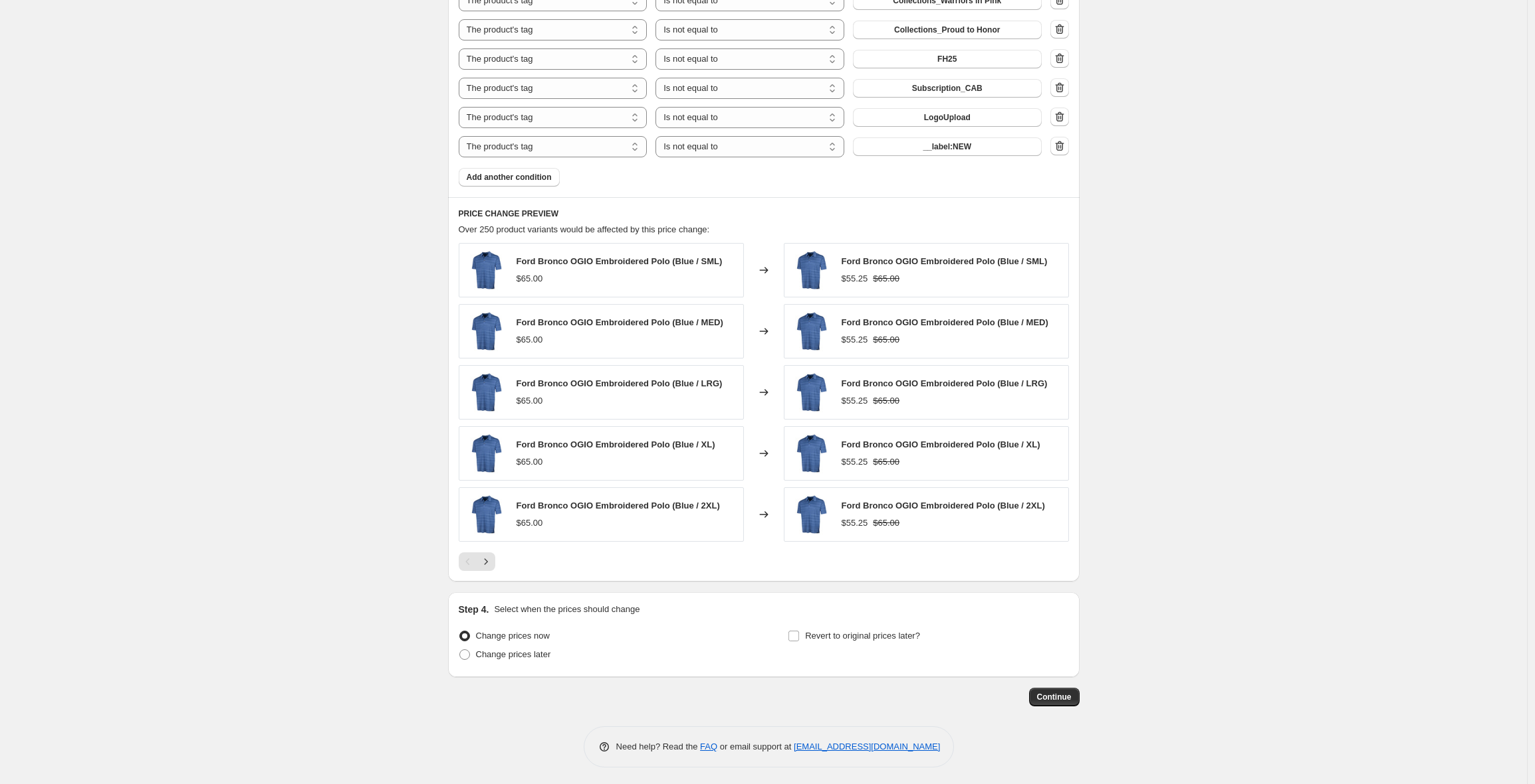
scroll to position [1060, 0]
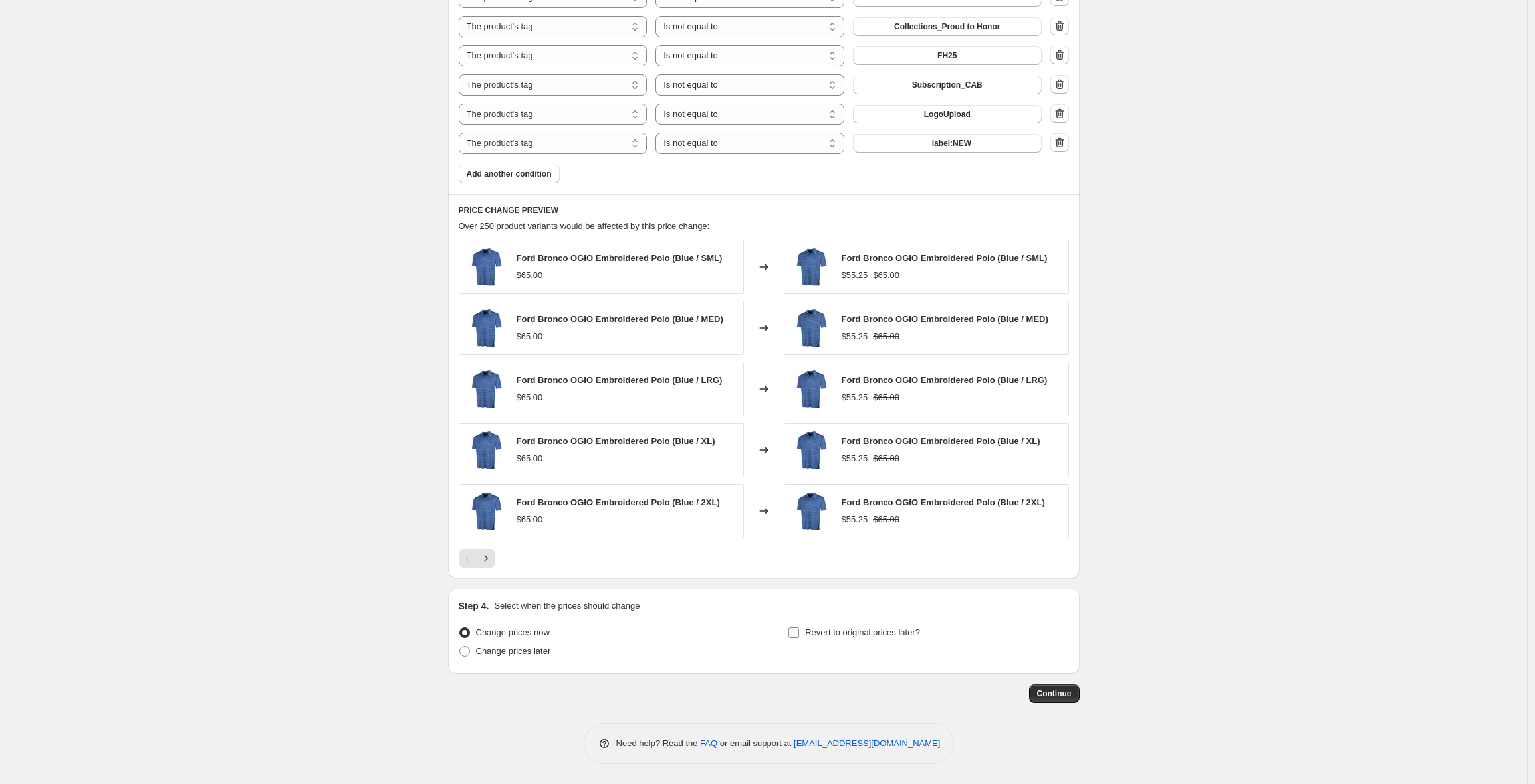
click at [799, 634] on input "Revert to original prices later?" at bounding box center [793, 633] width 11 height 11
checkbox input "true"
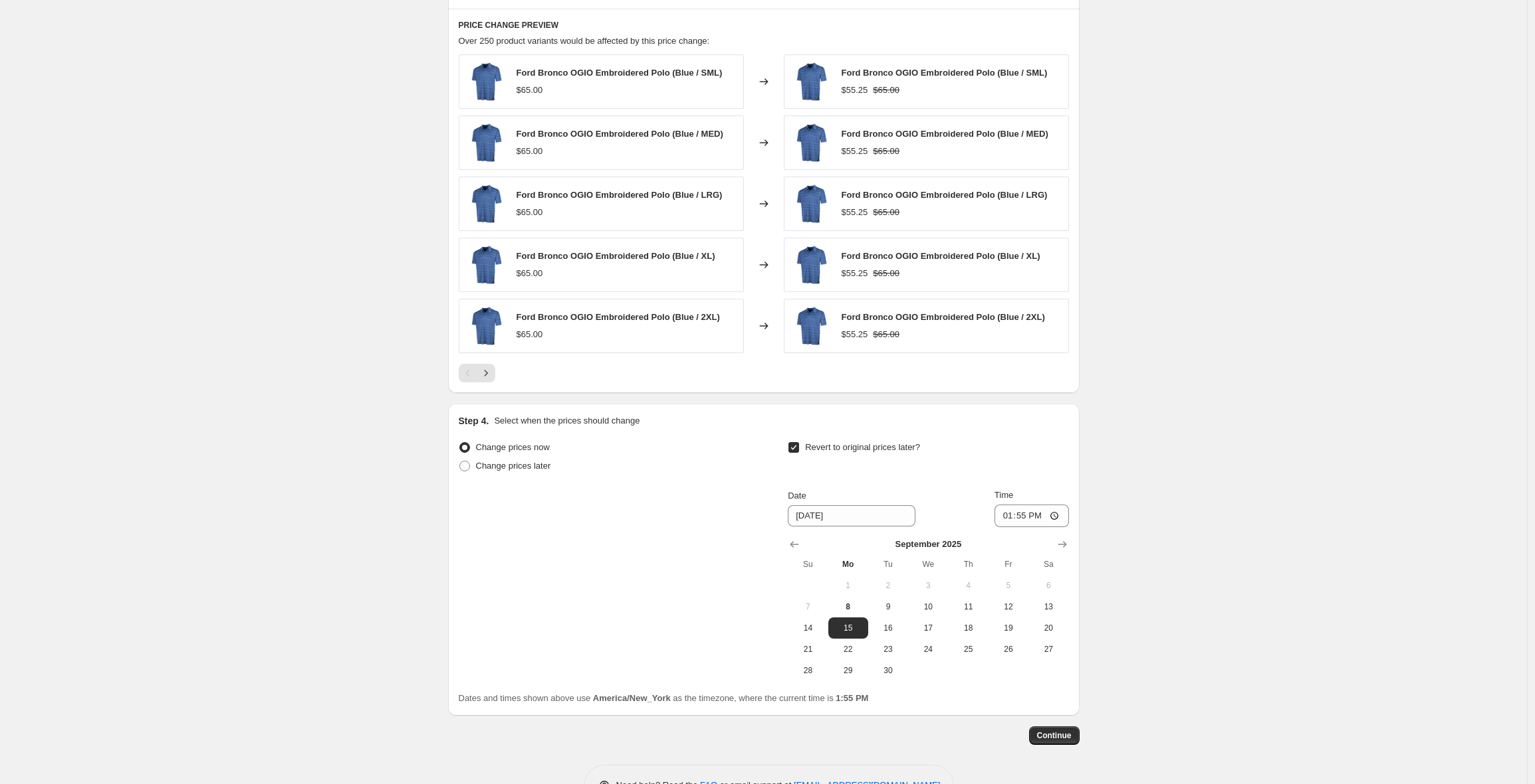
scroll to position [1286, 0]
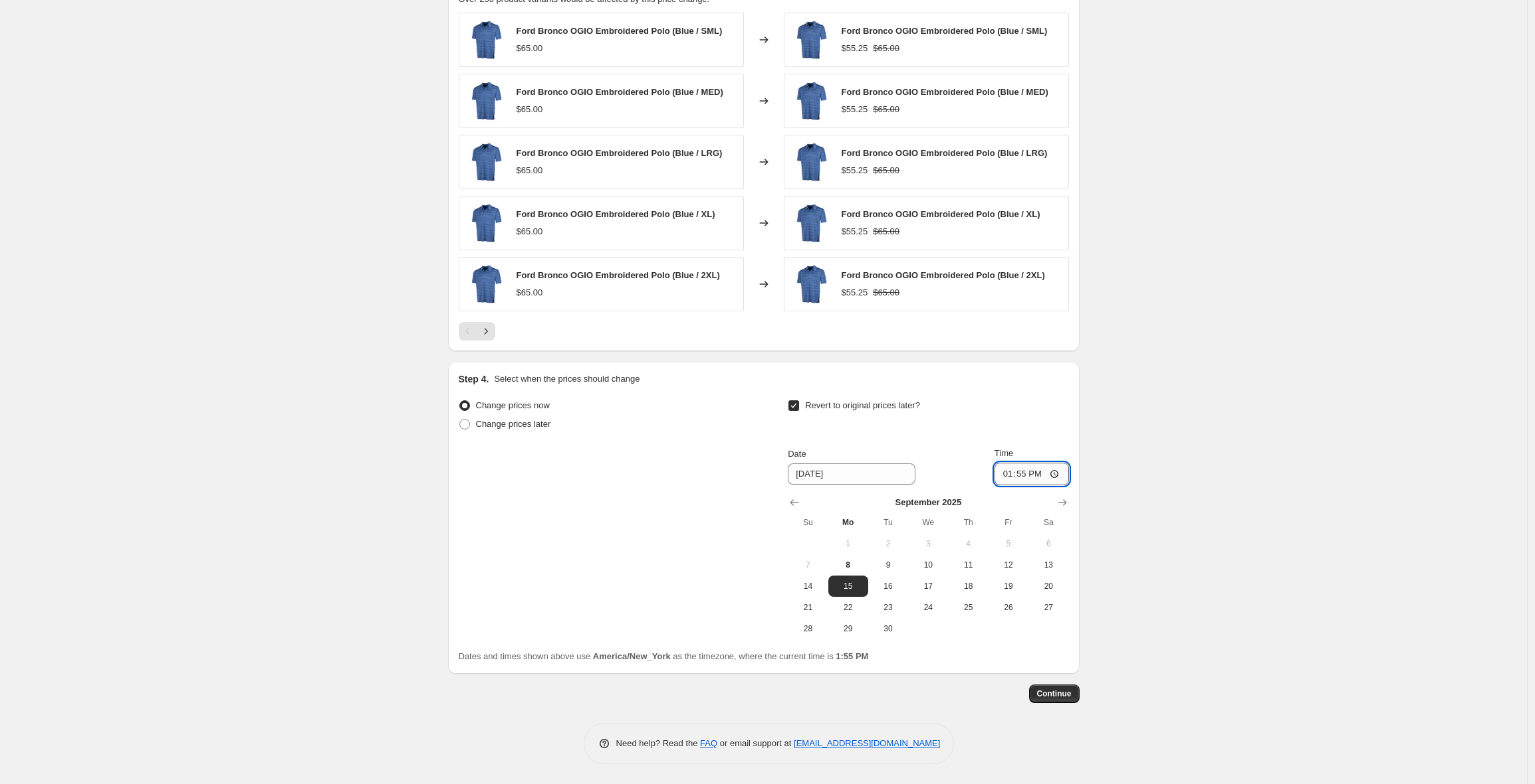
click at [1007, 475] on input "13:55" at bounding box center [1031, 473] width 75 height 22
type input "03:00"
click at [1055, 694] on span "Continue" at bounding box center [1055, 694] width 35 height 11
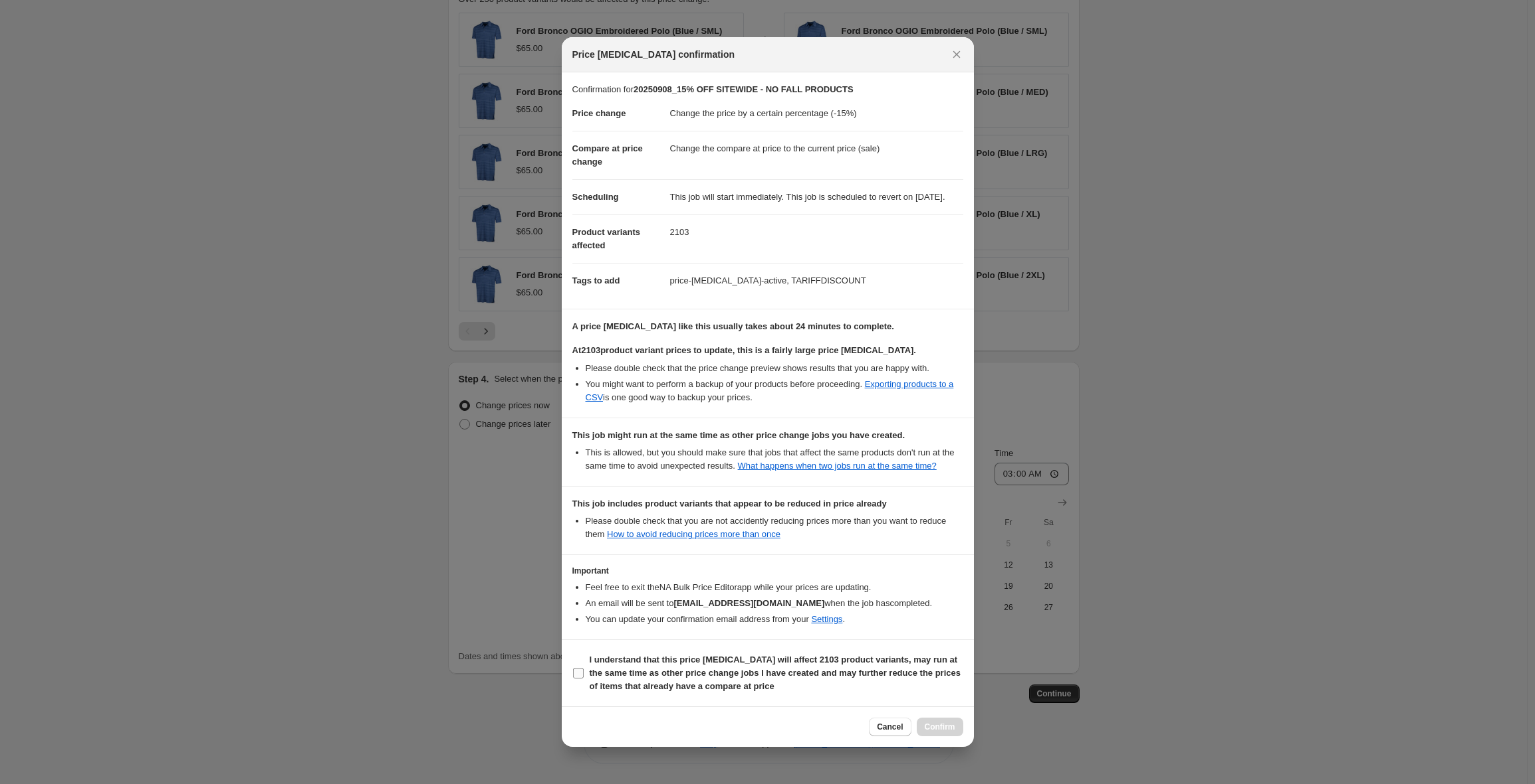
click at [580, 678] on input "I understand that this price change job will affect 2103 product variants, may …" at bounding box center [578, 673] width 11 height 11
checkbox input "true"
click at [938, 733] on span "Confirm" at bounding box center [940, 727] width 31 height 11
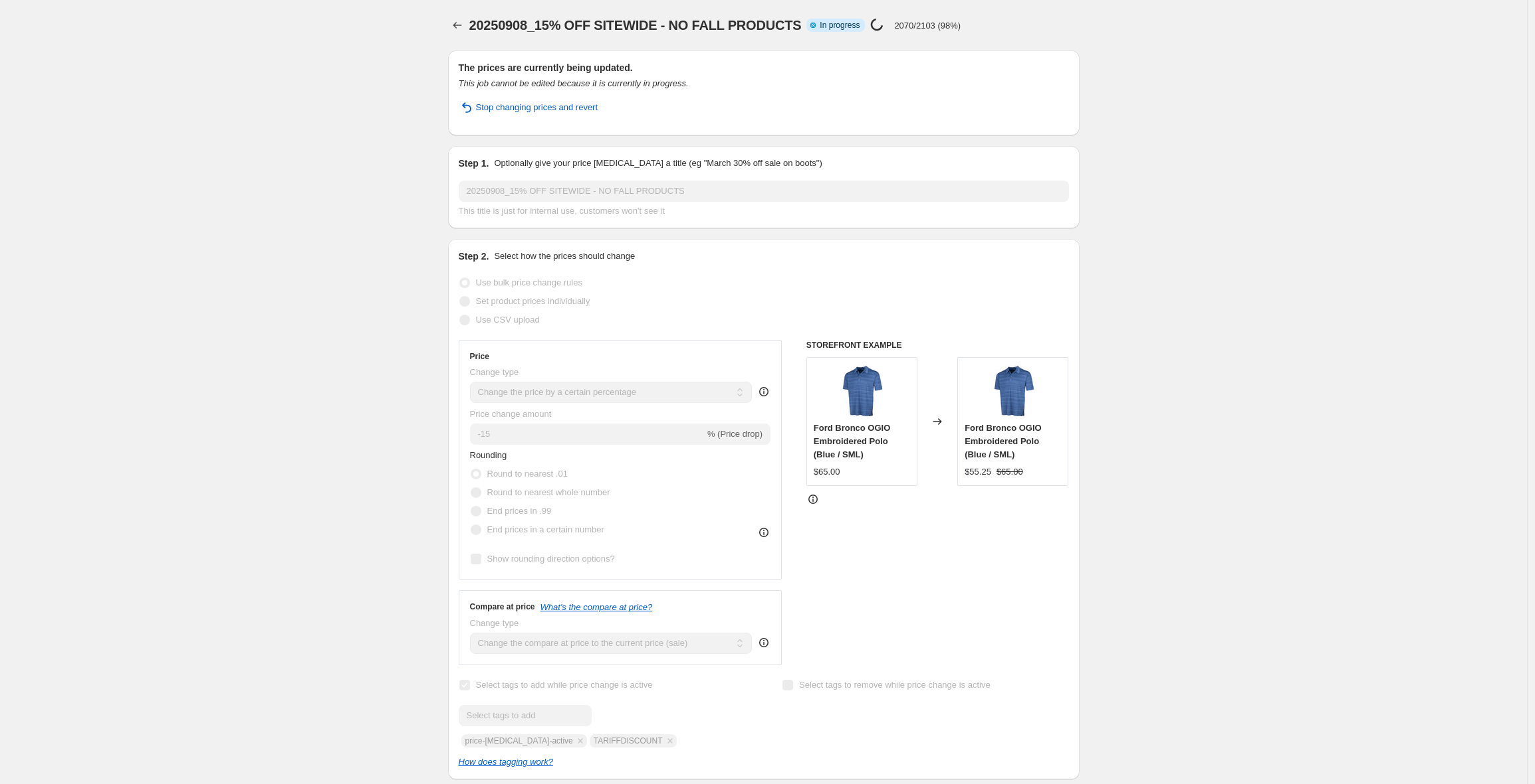
select select "percentage"
select select "product_status"
select select "tag"
select select "not_equal"
select select "tag"
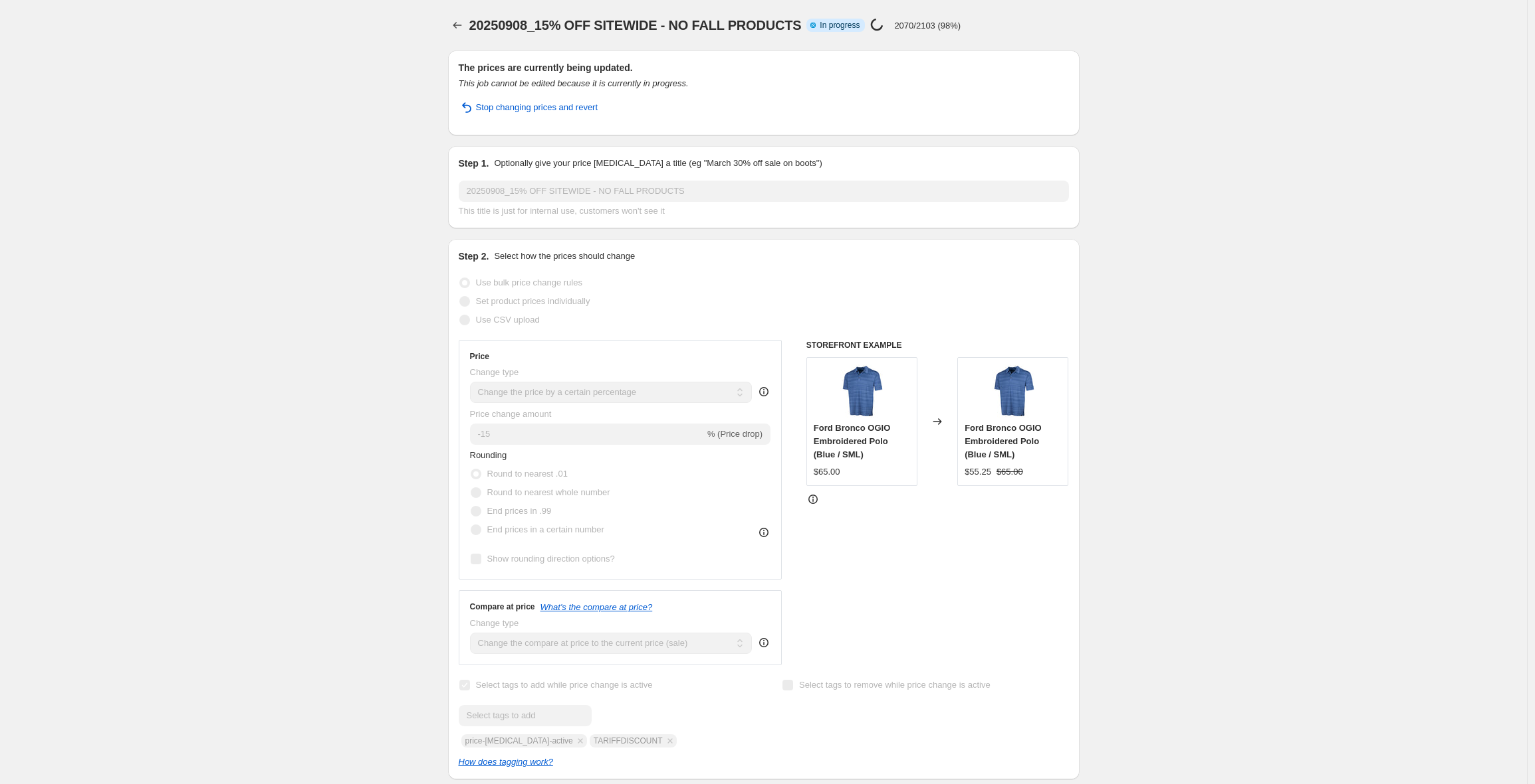
select select "not_equal"
select select "tag"
select select "not_equal"
select select "tag"
select select "not_equal"
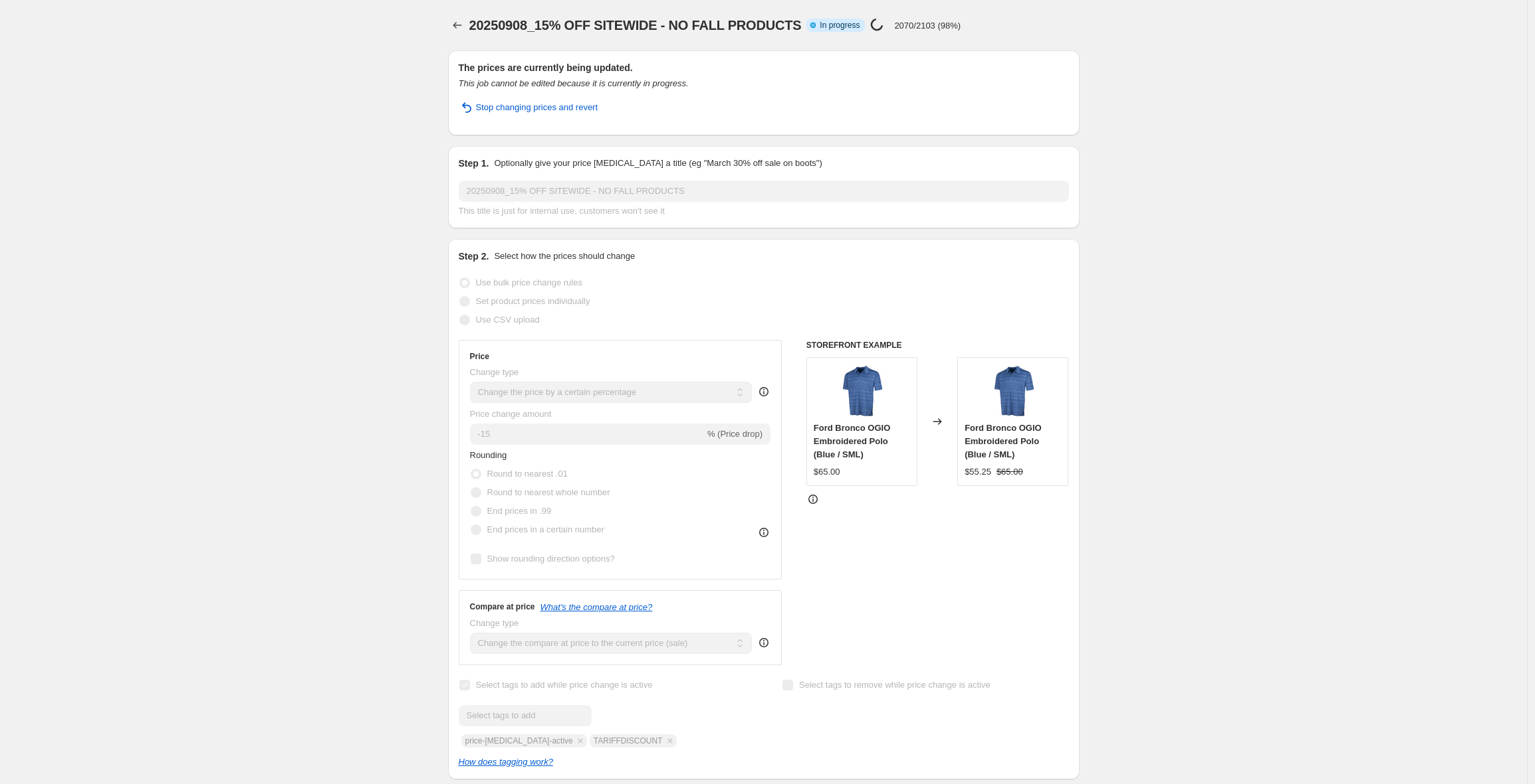
select select "tag"
select select "not_equal"
select select "tag"
select select "not_equal"
select select "tag"
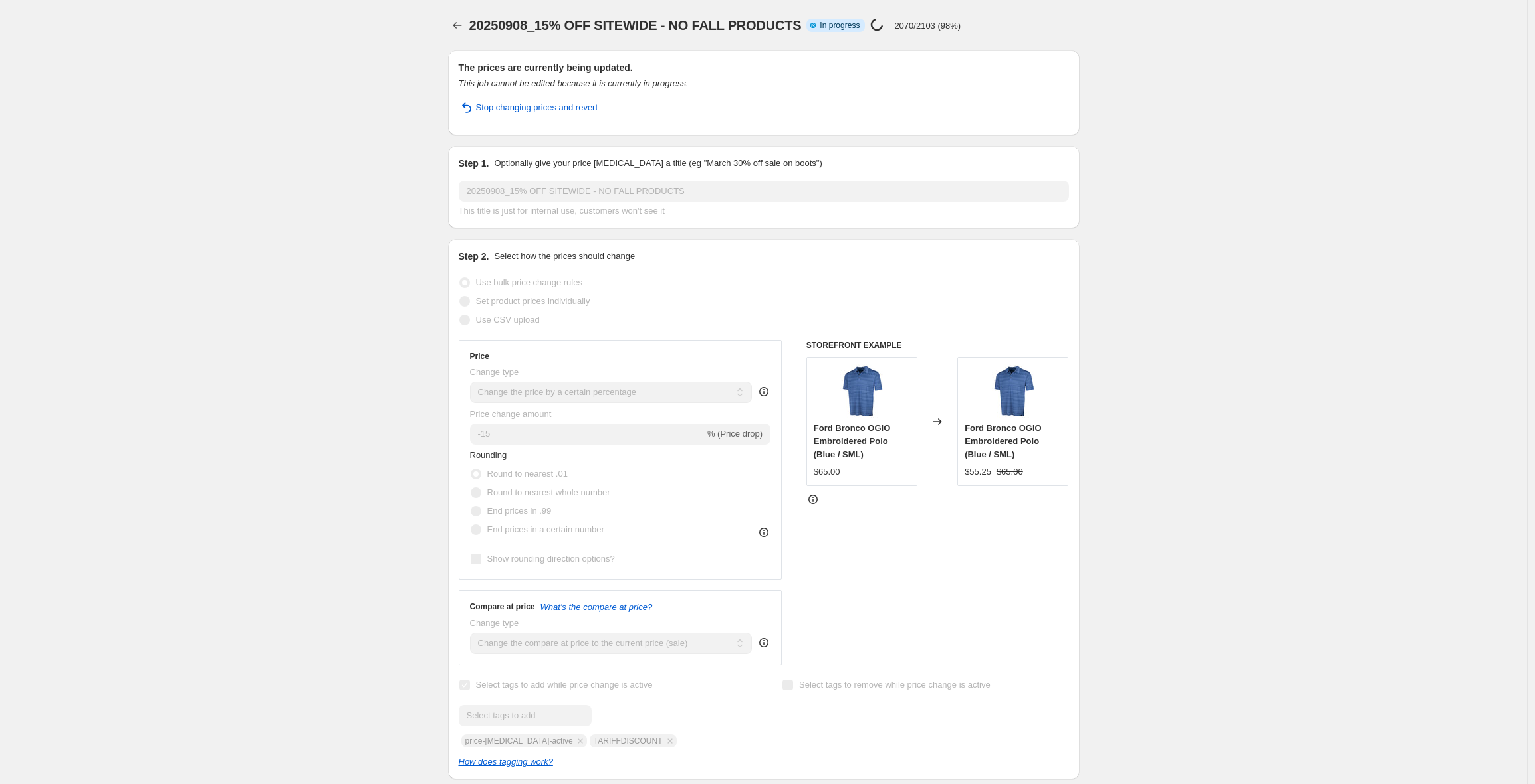
select select "not_equal"
select select "tag"
select select "not_equal"
select select "tag"
select select "not_equal"
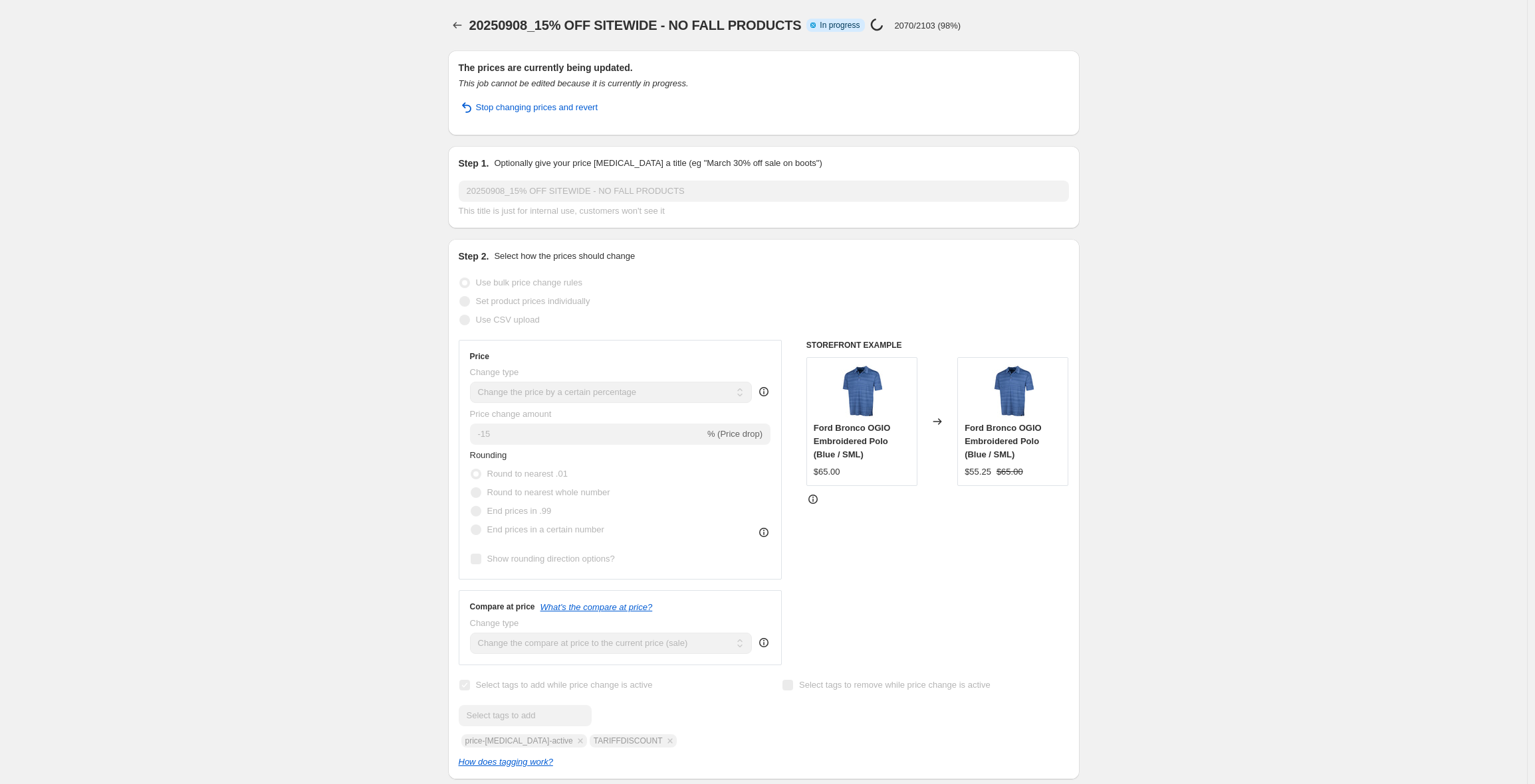
select select "tag"
select select "not_equal"
